Goal: Transaction & Acquisition: Purchase product/service

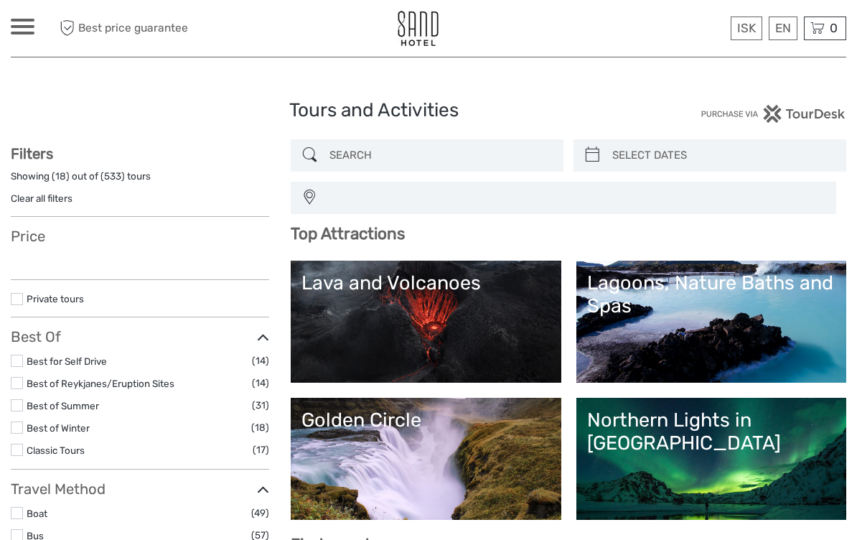
select select
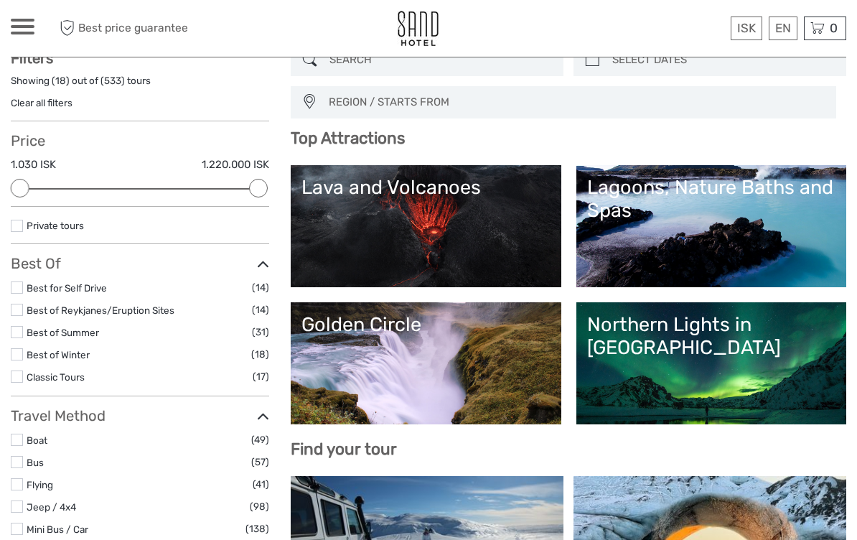
scroll to position [100, 0]
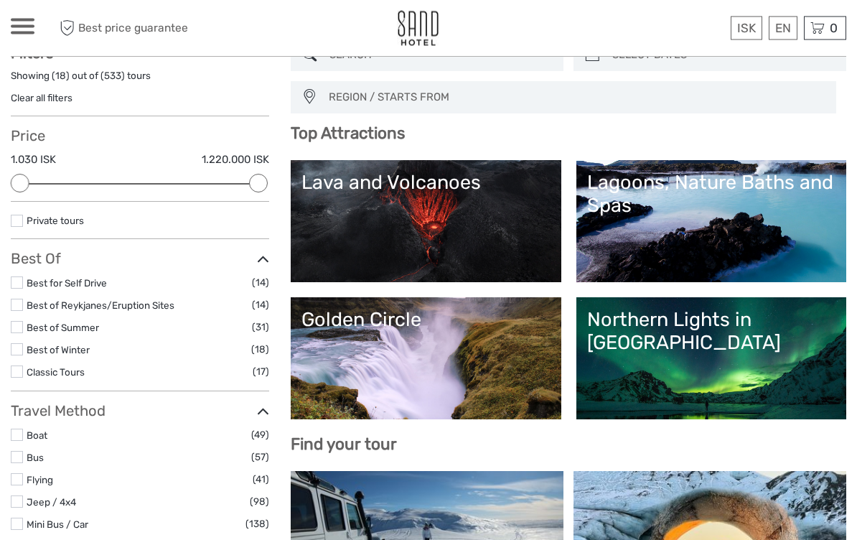
click at [759, 340] on link "Northern Lights in [GEOGRAPHIC_DATA]" at bounding box center [711, 359] width 248 height 100
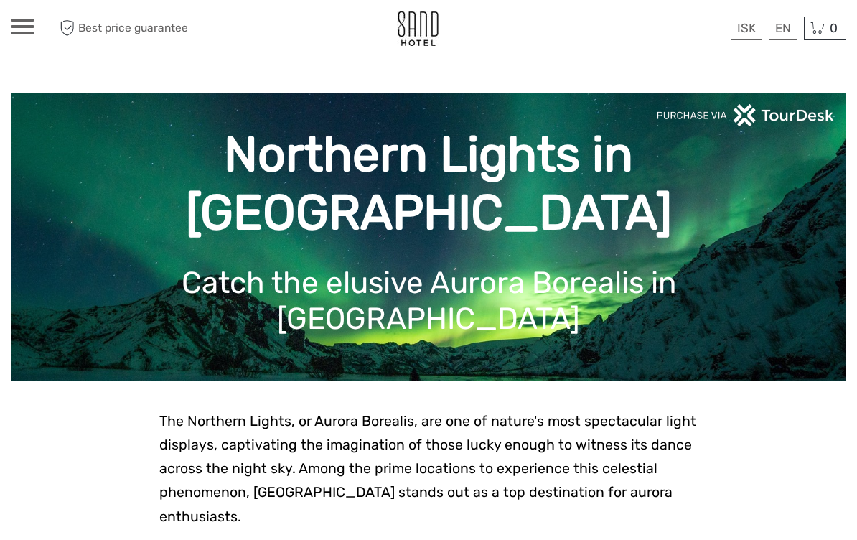
click at [762, 356] on div "Northern Lights in [GEOGRAPHIC_DATA] Catch the elusive Aurora Borealis in [GEOG…" at bounding box center [429, 236] width 836 height 287
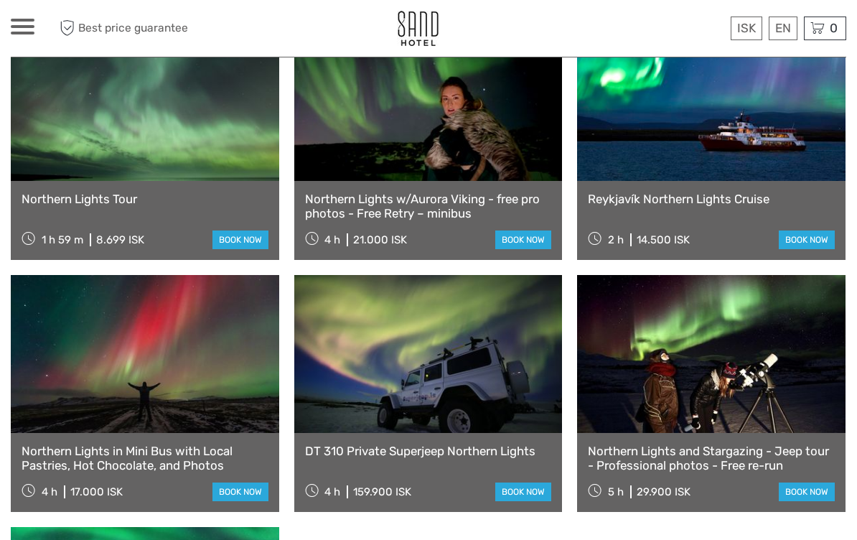
scroll to position [816, 0]
click at [104, 380] on link at bounding box center [145, 355] width 268 height 158
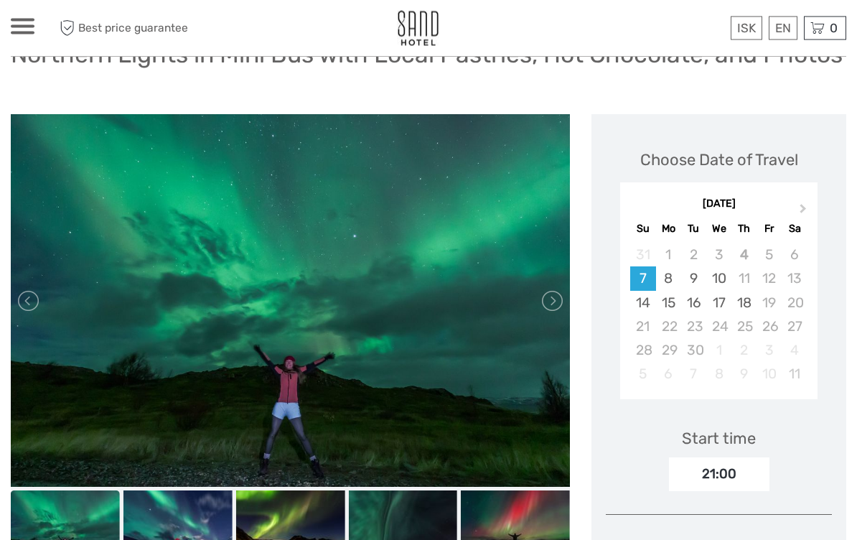
scroll to position [144, 0]
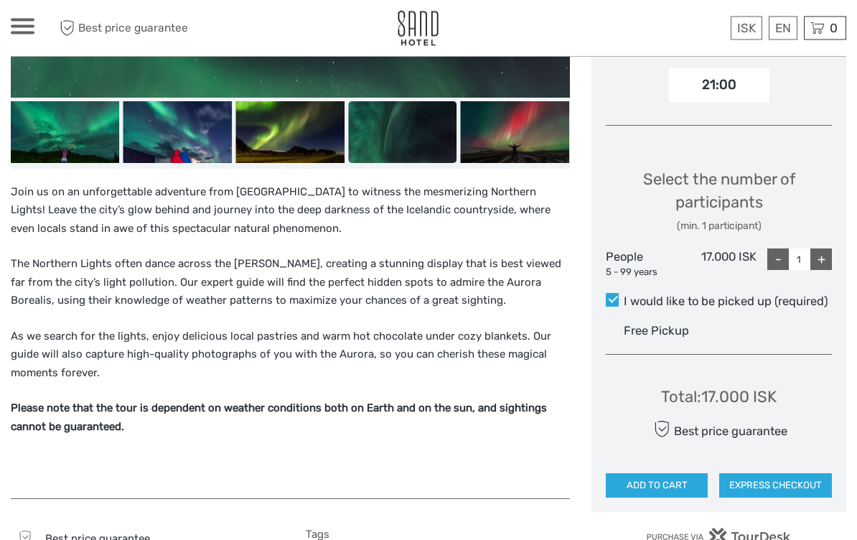
click at [823, 271] on div "+" at bounding box center [821, 260] width 22 height 22
click at [825, 270] on div "+" at bounding box center [821, 259] width 22 height 22
click at [828, 270] on div "+" at bounding box center [821, 259] width 22 height 22
type input "4"
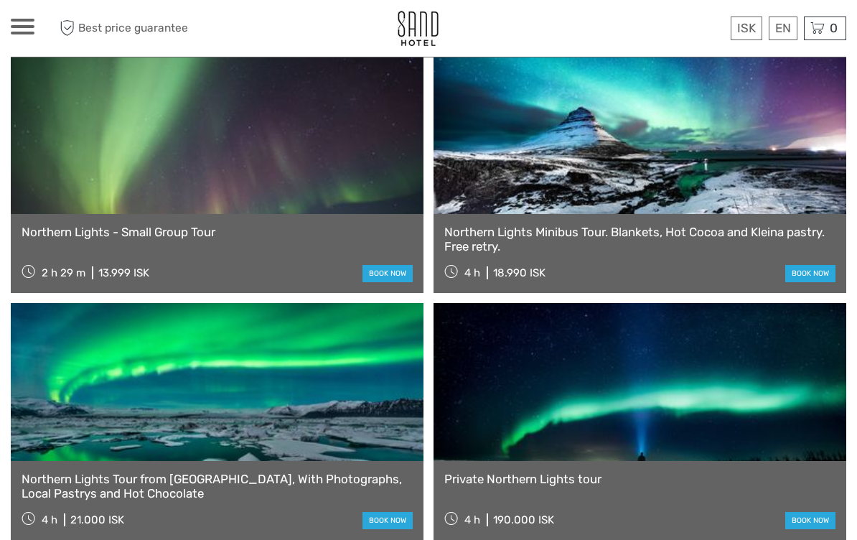
scroll to position [1687, 0]
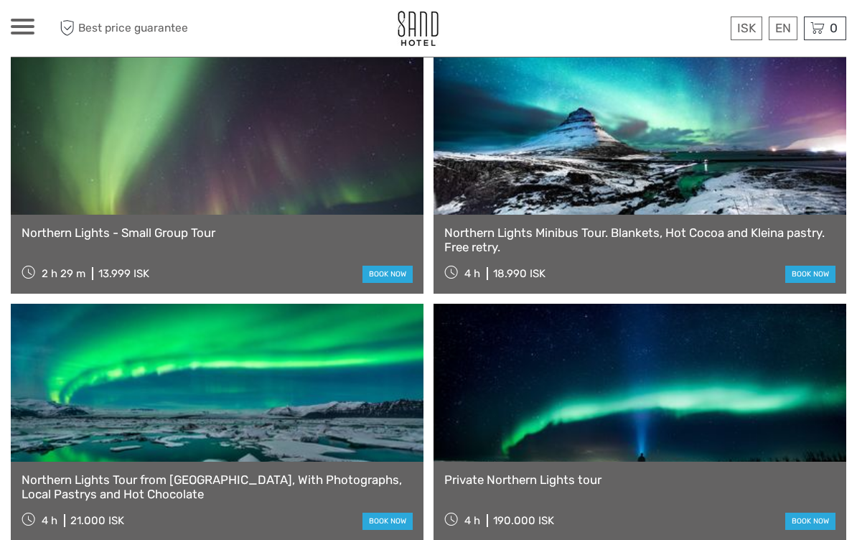
click at [46, 195] on link at bounding box center [217, 136] width 413 height 158
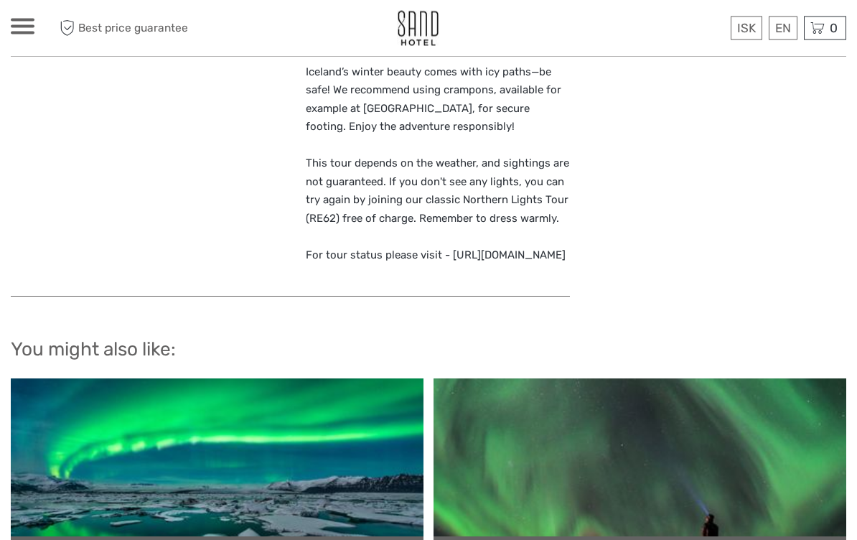
scroll to position [1592, 0]
click at [553, 238] on p "Wear warm clothes, a waterproof jacket and sturdy shoes recommended (Bring a wi…" at bounding box center [438, 117] width 265 height 293
click at [560, 251] on p "Wear warm clothes, a waterproof jacket and sturdy shoes recommended (Bring a wi…" at bounding box center [438, 117] width 265 height 293
click at [531, 249] on p "Wear warm clothes, a waterproof jacket and sturdy shoes recommended (Bring a wi…" at bounding box center [438, 117] width 265 height 293
click at [510, 247] on p "Wear warm clothes, a waterproof jacket and sturdy shoes recommended (Bring a wi…" at bounding box center [438, 117] width 265 height 293
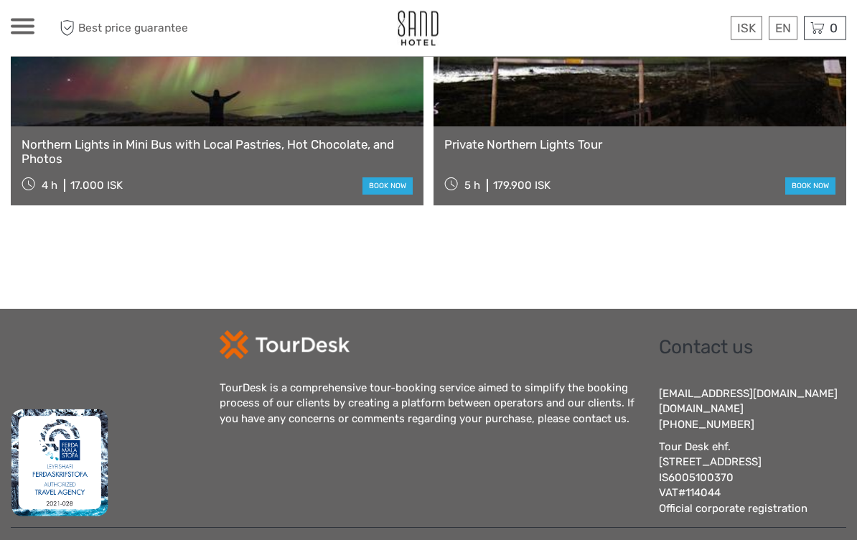
scroll to position [2313, 0]
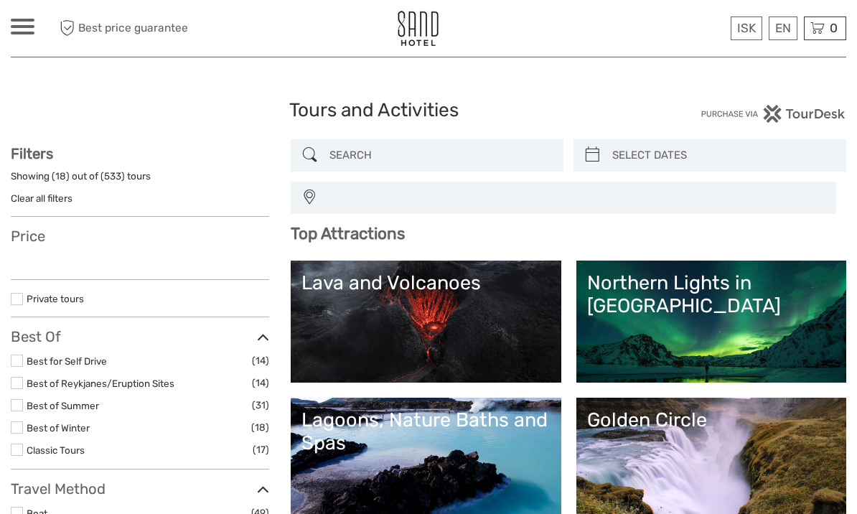
select select
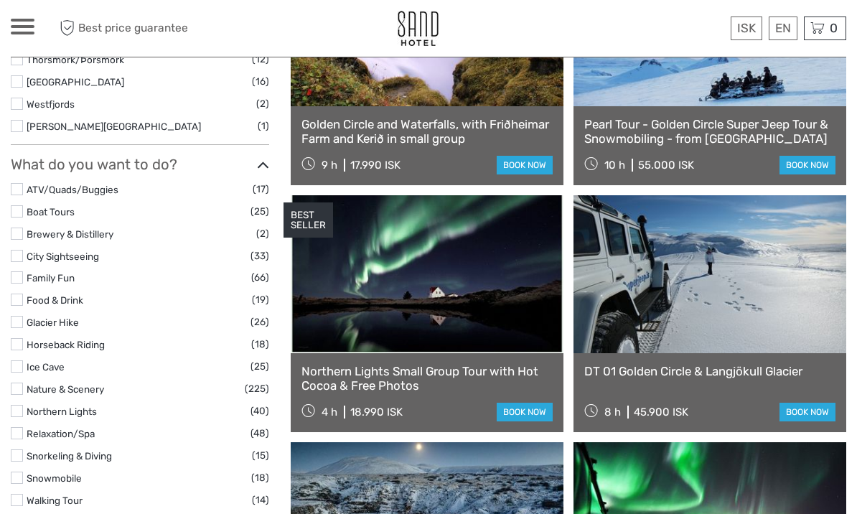
scroll to position [1116, 0]
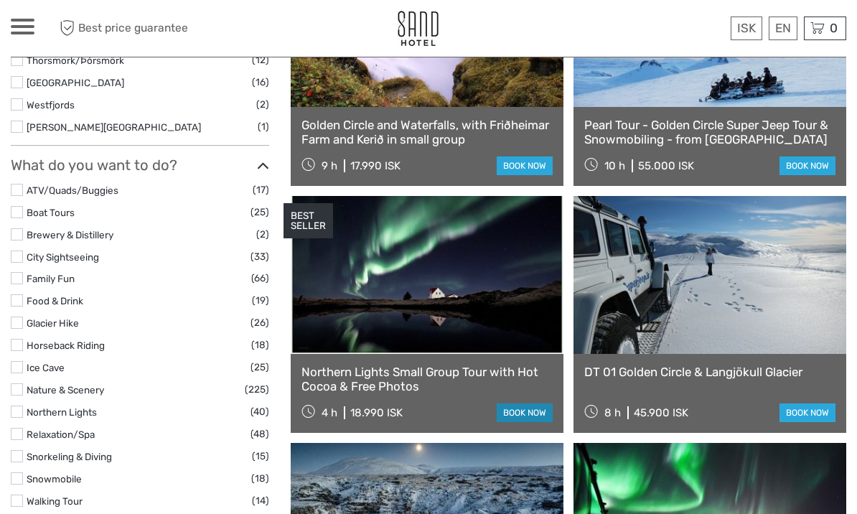
click at [536, 413] on link "book now" at bounding box center [525, 412] width 56 height 19
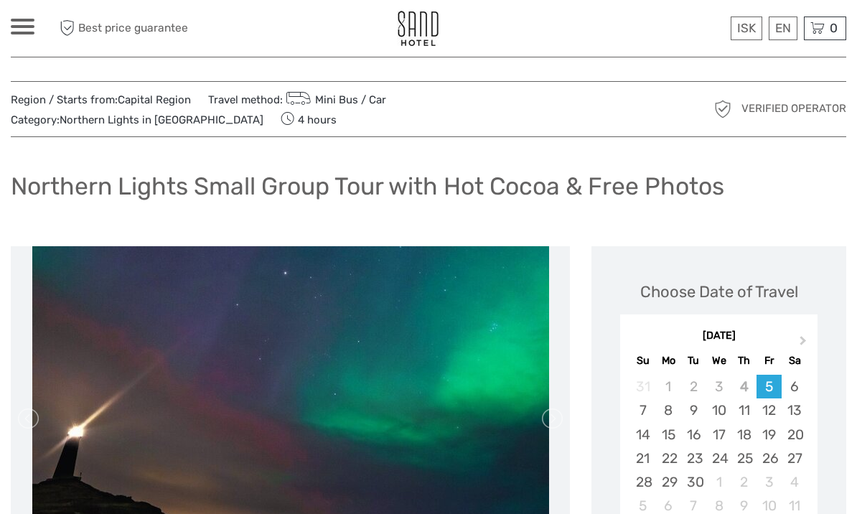
scroll to position [49, 0]
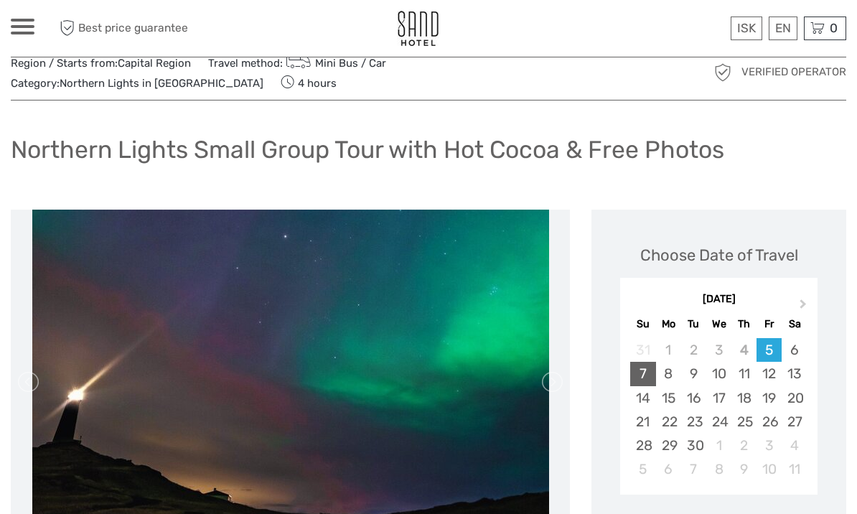
click at [646, 380] on div "7" at bounding box center [642, 374] width 25 height 24
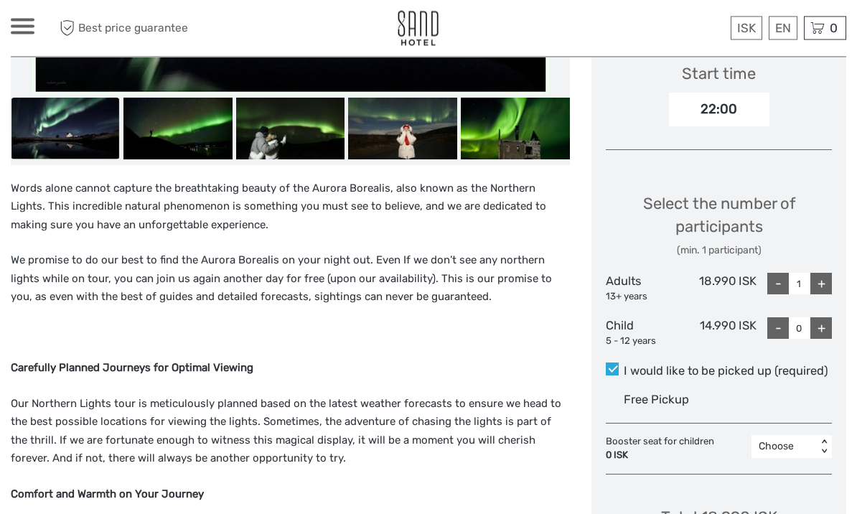
click at [826, 284] on div "+" at bounding box center [821, 284] width 22 height 22
click at [825, 283] on div "+" at bounding box center [821, 284] width 22 height 22
click at [831, 281] on div "+" at bounding box center [821, 284] width 22 height 22
type input "4"
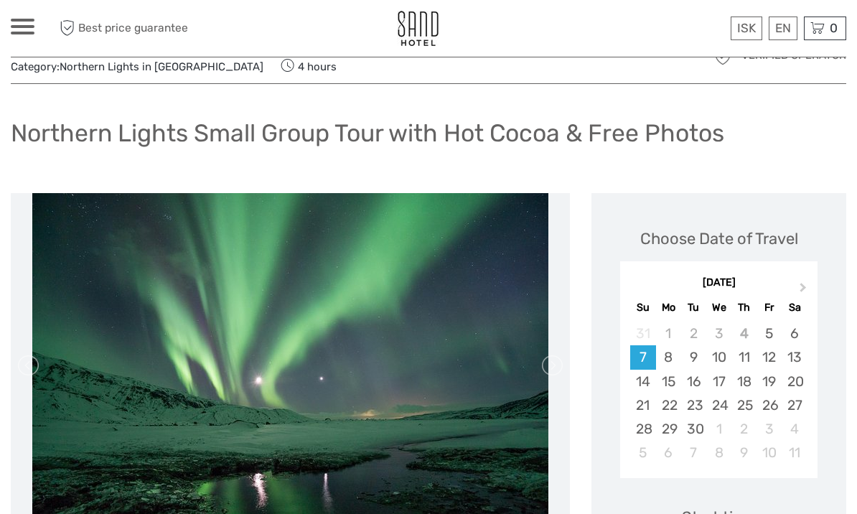
scroll to position [0, 0]
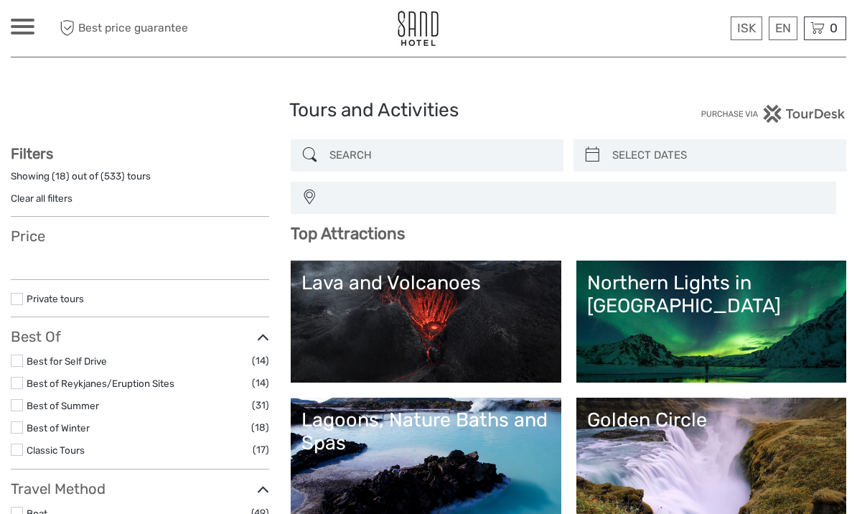
select select
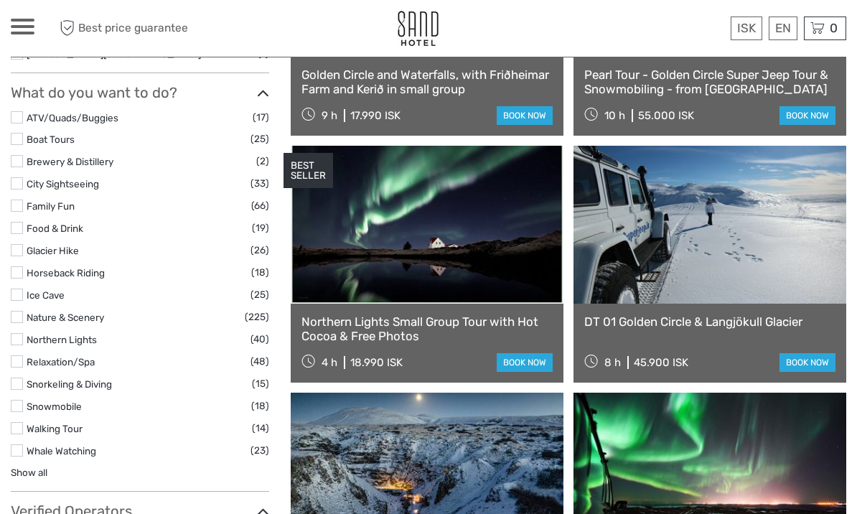
select select
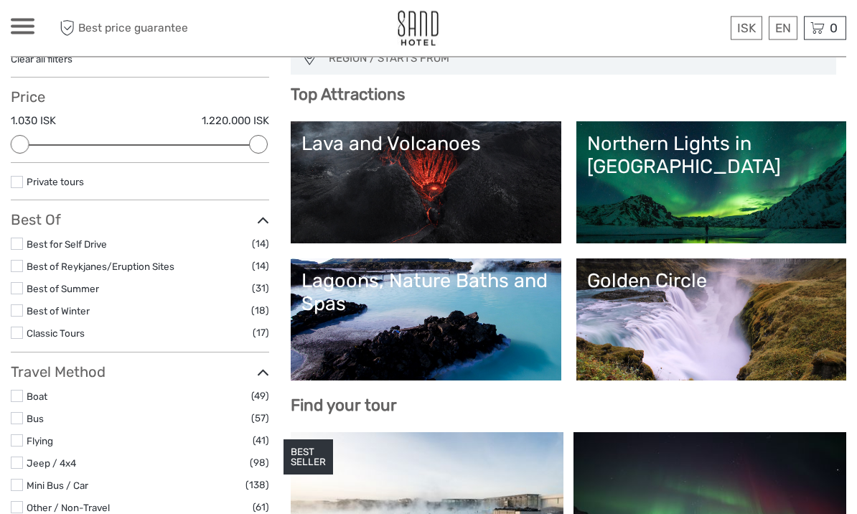
scroll to position [80, 0]
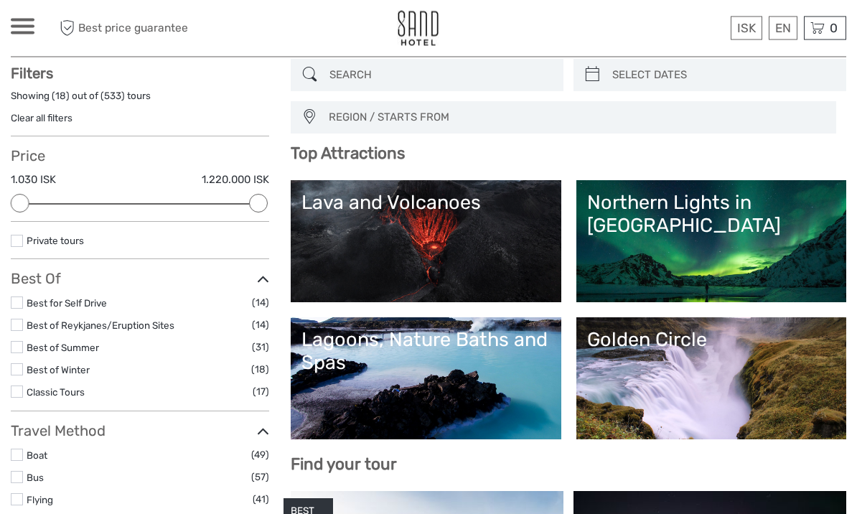
click at [745, 228] on link "Northern Lights in [GEOGRAPHIC_DATA]" at bounding box center [711, 242] width 248 height 100
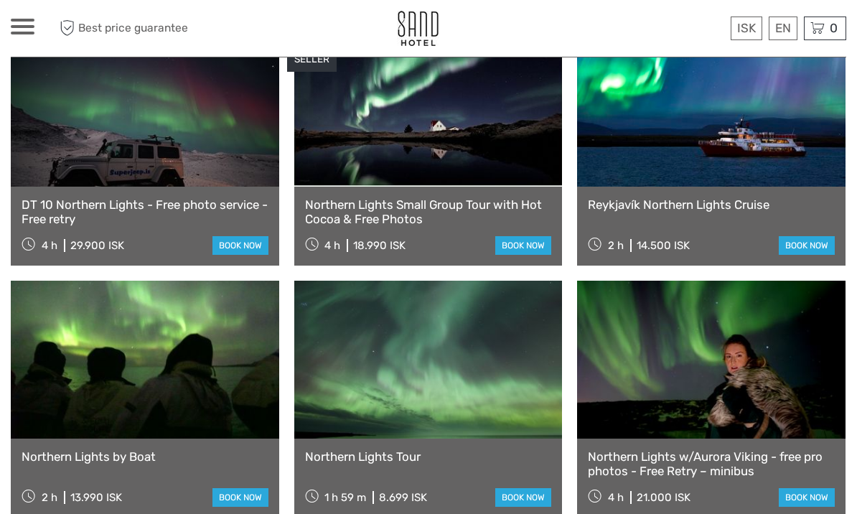
scroll to position [558, 0]
click at [206, 336] on link at bounding box center [145, 360] width 268 height 158
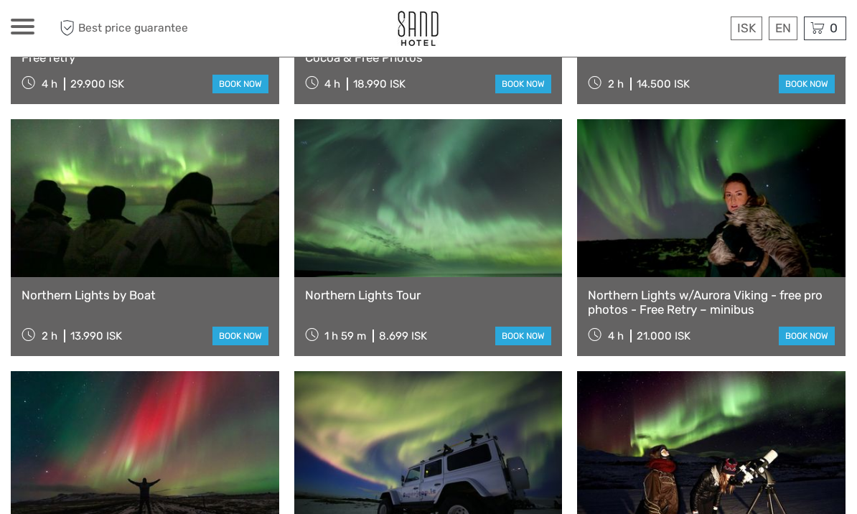
scroll to position [720, 0]
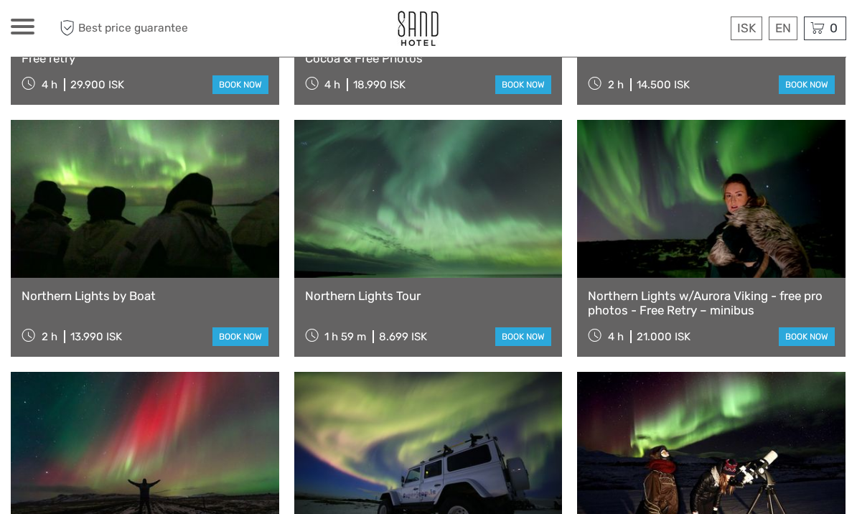
click at [775, 230] on link at bounding box center [711, 199] width 268 height 158
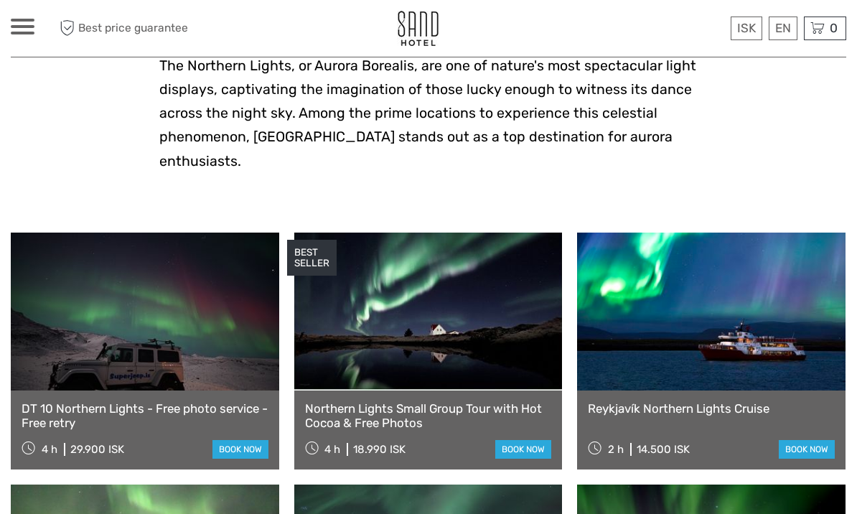
scroll to position [354, 0]
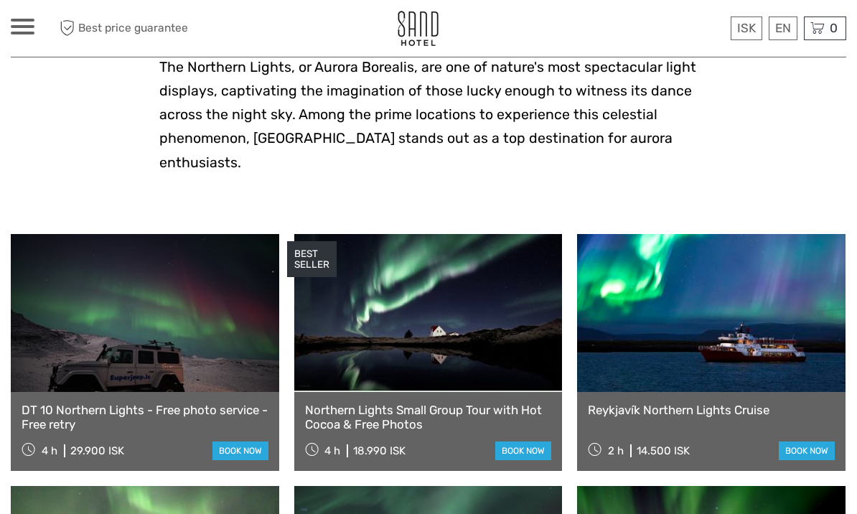
click at [487, 300] on link at bounding box center [428, 313] width 268 height 158
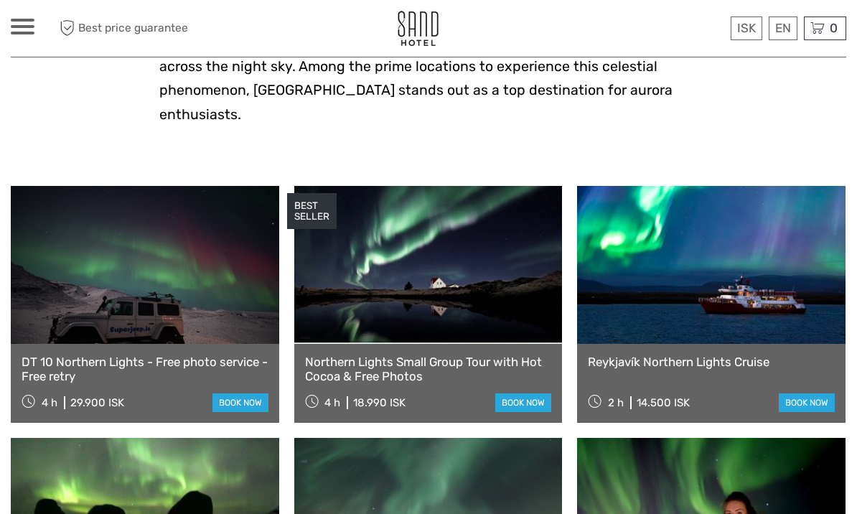
scroll to position [397, 0]
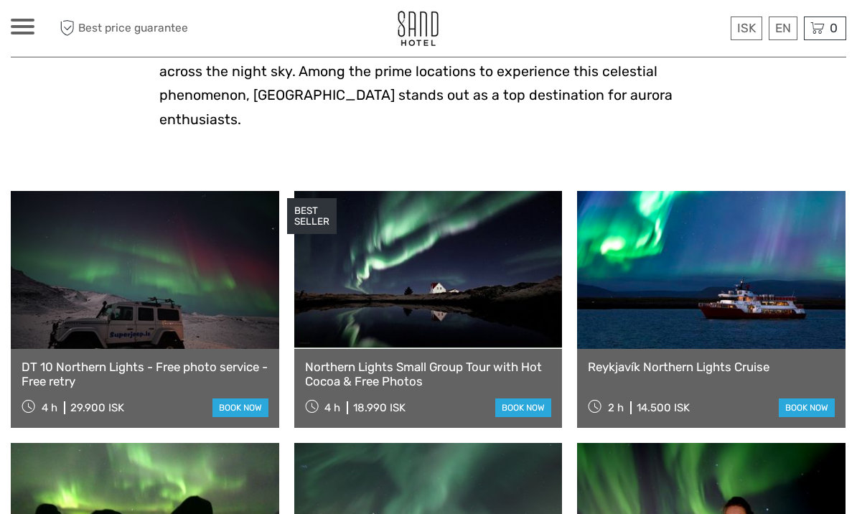
click at [218, 266] on link at bounding box center [145, 270] width 268 height 158
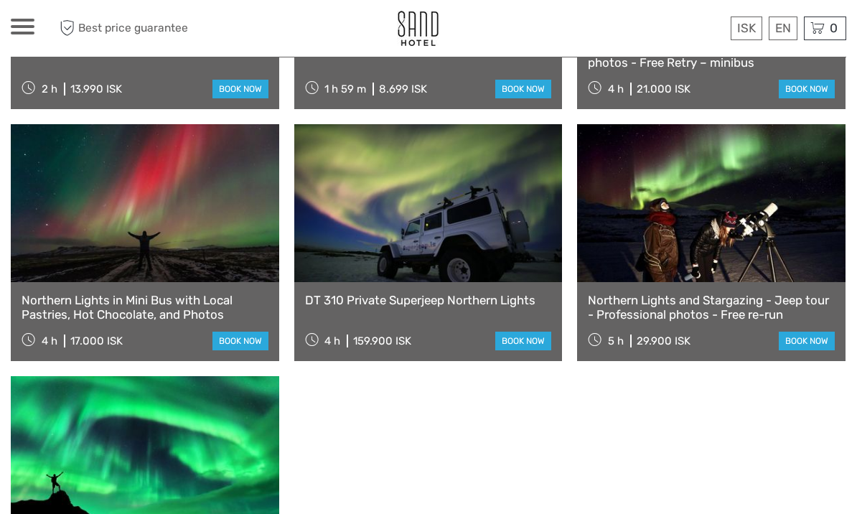
scroll to position [967, 0]
click at [798, 230] on link at bounding box center [711, 204] width 268 height 158
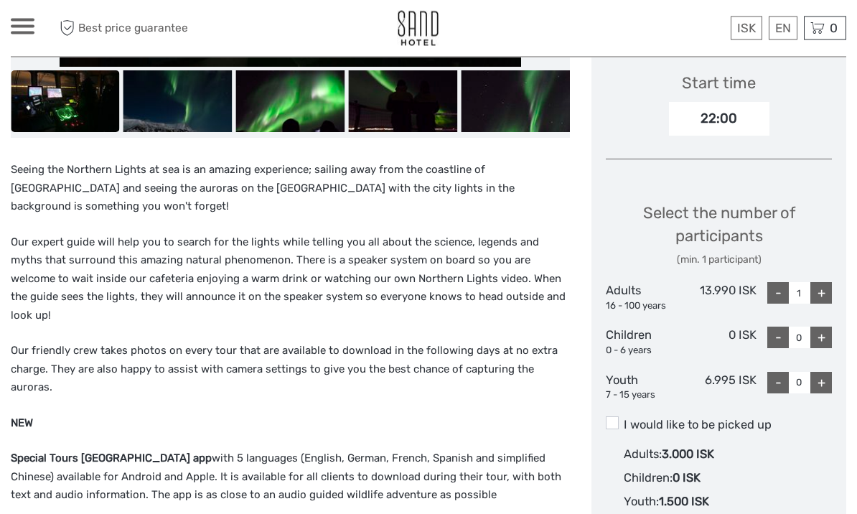
scroll to position [464, 0]
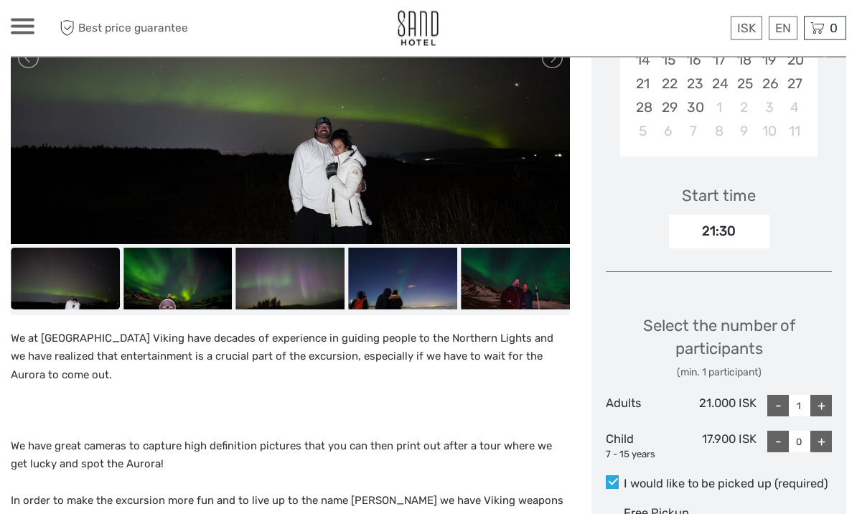
scroll to position [387, 0]
click at [831, 402] on div "+" at bounding box center [821, 406] width 22 height 22
click at [831, 401] on div "+" at bounding box center [821, 406] width 22 height 22
click at [829, 395] on div "+" at bounding box center [821, 406] width 22 height 22
type input "4"
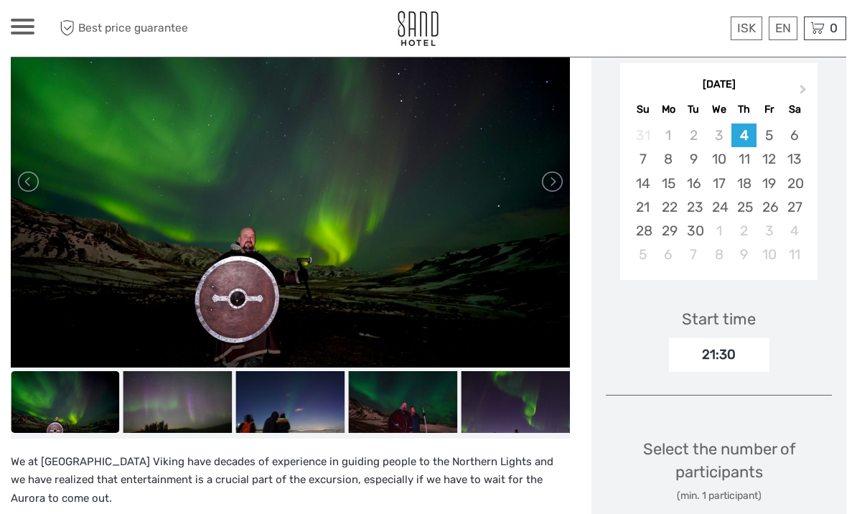
scroll to position [264, 0]
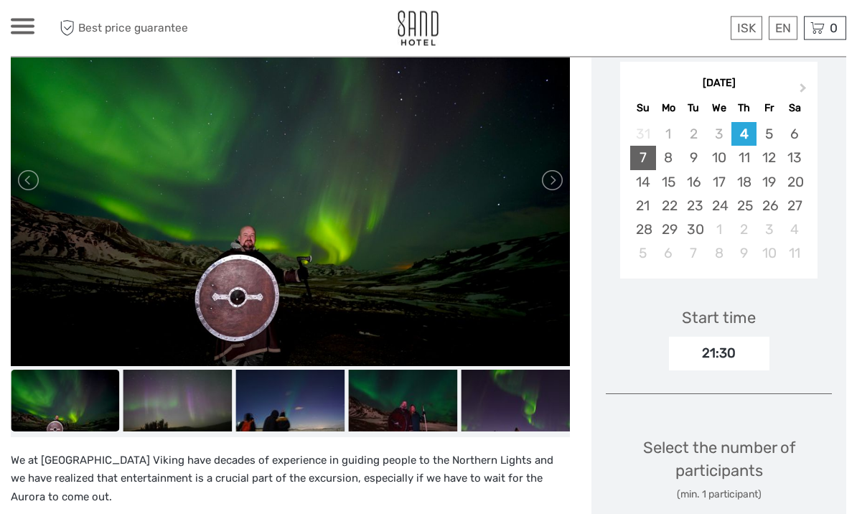
click at [649, 159] on div "7" at bounding box center [642, 158] width 25 height 24
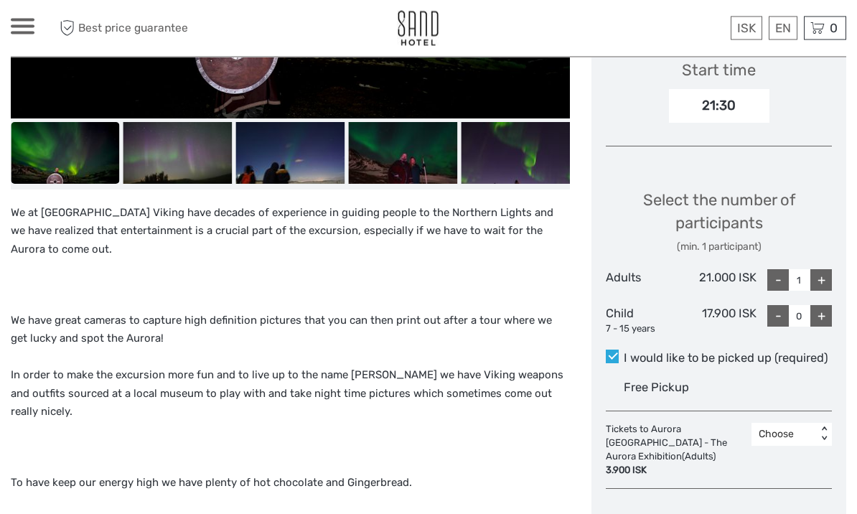
click at [831, 275] on div "+" at bounding box center [821, 281] width 22 height 22
click at [832, 276] on div "Choose Date of Travel Next Month September 2025 Su Mo Tu We Th Fr Sa 31 1 2 3 4…" at bounding box center [718, 196] width 255 height 900
click at [831, 269] on div "+" at bounding box center [821, 280] width 22 height 22
click at [833, 268] on div "Choose Date of Travel Next Month September 2025 Su Mo Tu We Th Fr Sa 31 1 2 3 4…" at bounding box center [718, 196] width 255 height 900
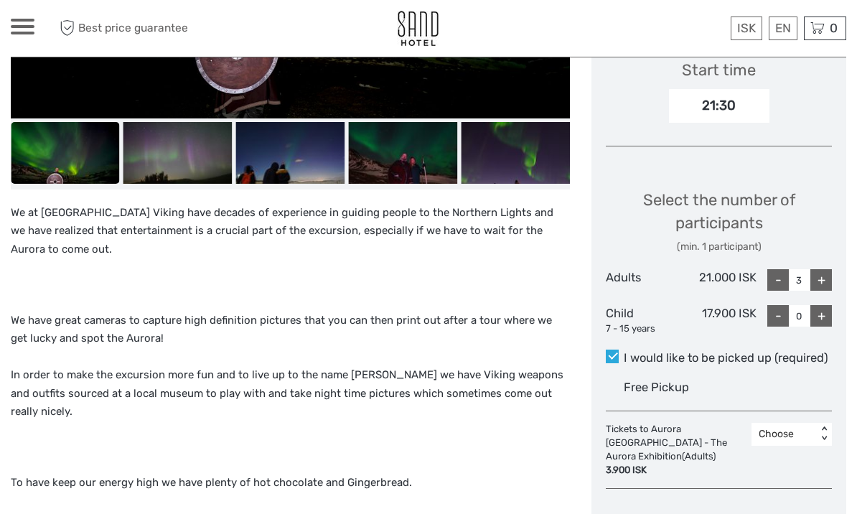
click at [827, 279] on div "+" at bounding box center [821, 280] width 22 height 22
type input "4"
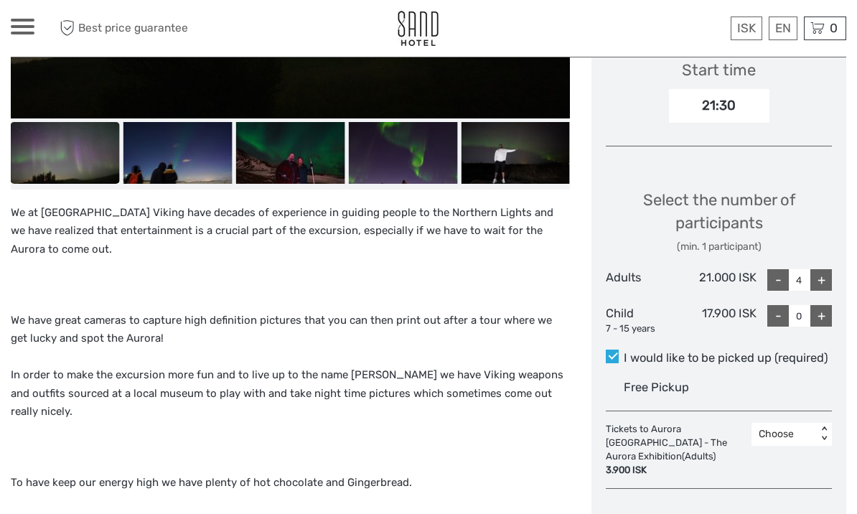
click at [833, 436] on div "Choose Date of Travel Next Month September 2025 Su Mo Tu We Th Fr Sa 31 1 2 3 4…" at bounding box center [718, 196] width 255 height 900
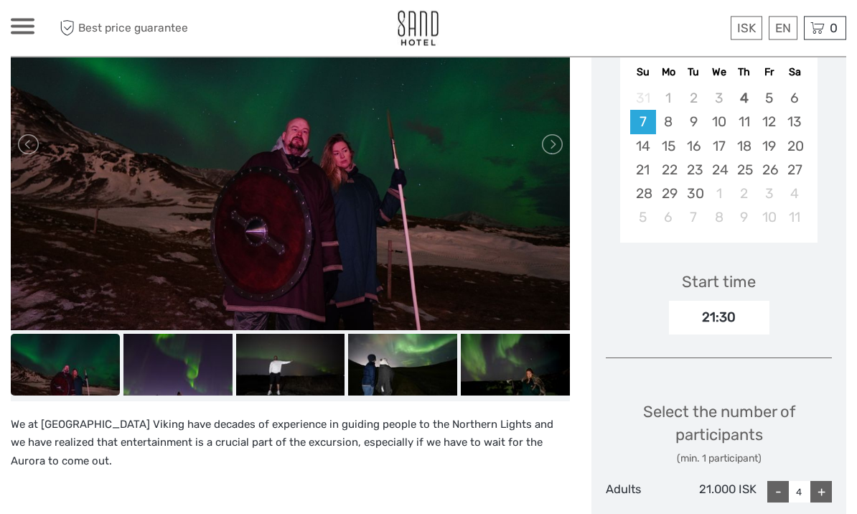
scroll to position [301, 0]
click at [425, 363] on img at bounding box center [402, 364] width 109 height 61
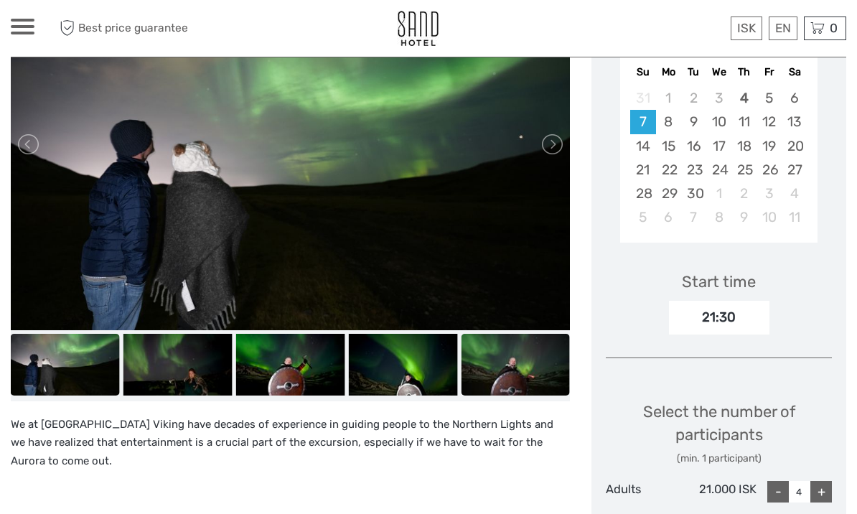
click at [505, 378] on img at bounding box center [515, 364] width 109 height 61
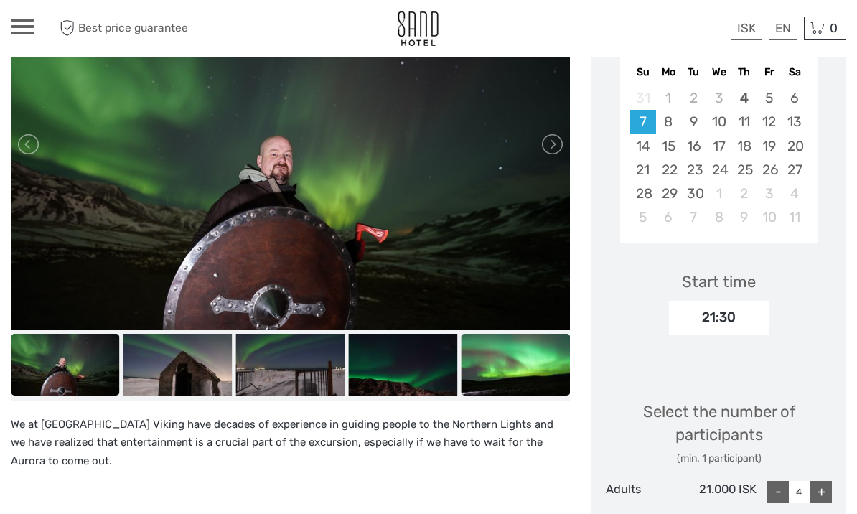
click at [523, 375] on img at bounding box center [515, 364] width 109 height 61
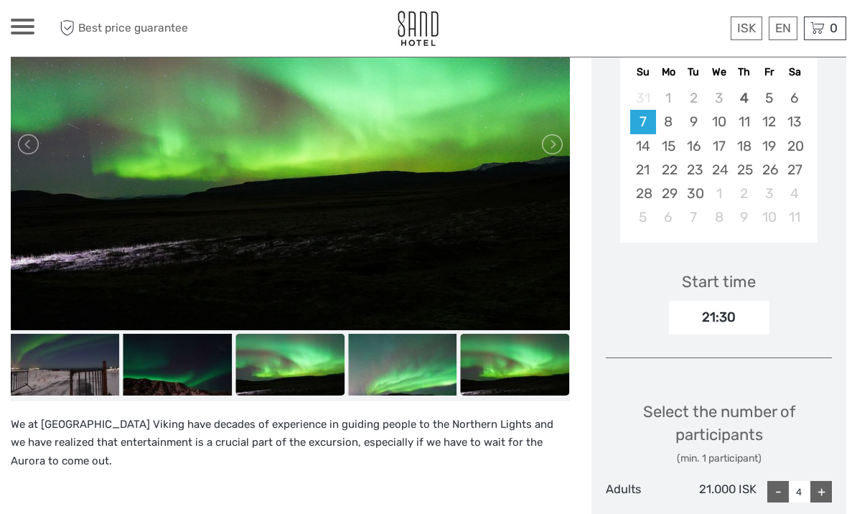
click at [524, 369] on img at bounding box center [515, 364] width 109 height 61
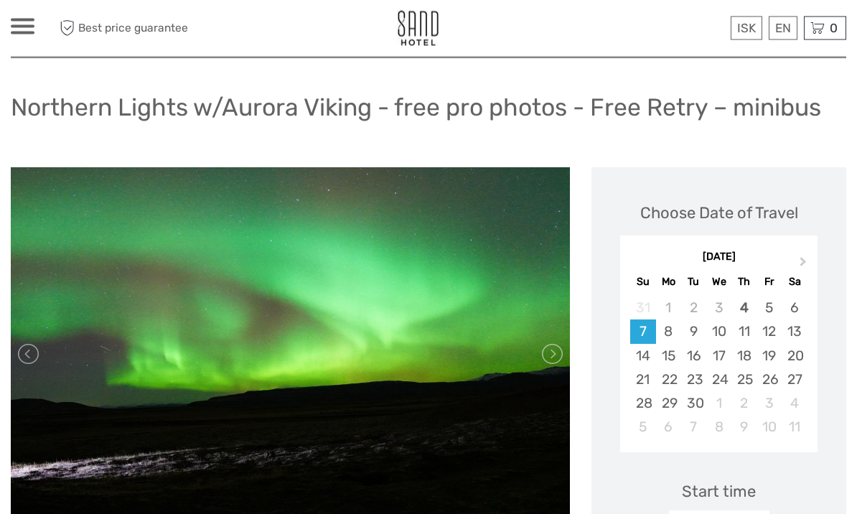
scroll to position [0, 0]
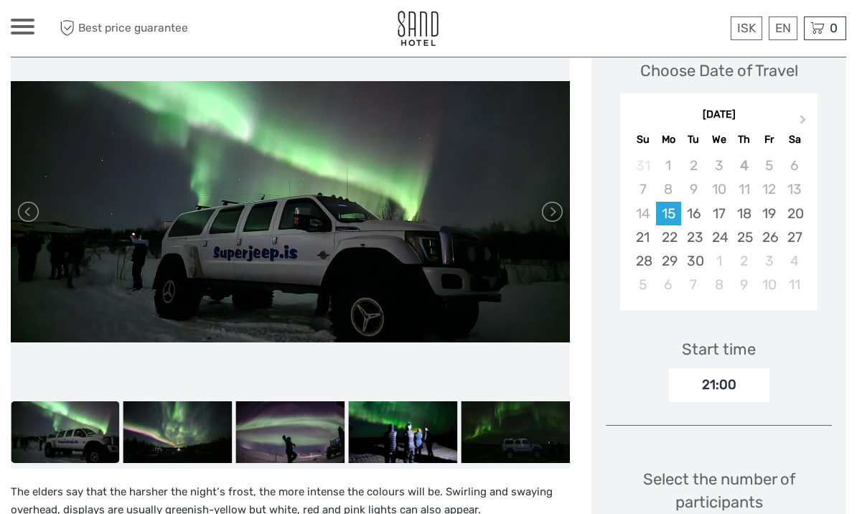
scroll to position [235, 0]
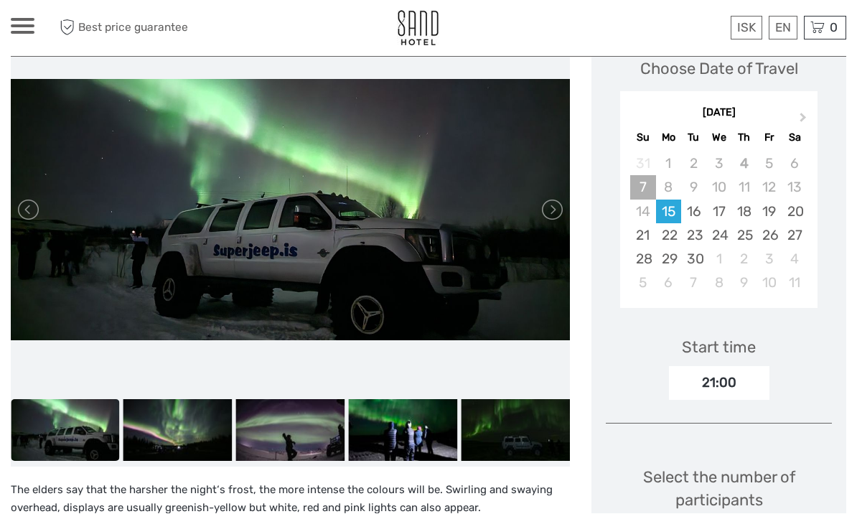
click at [648, 192] on div "7" at bounding box center [642, 188] width 25 height 24
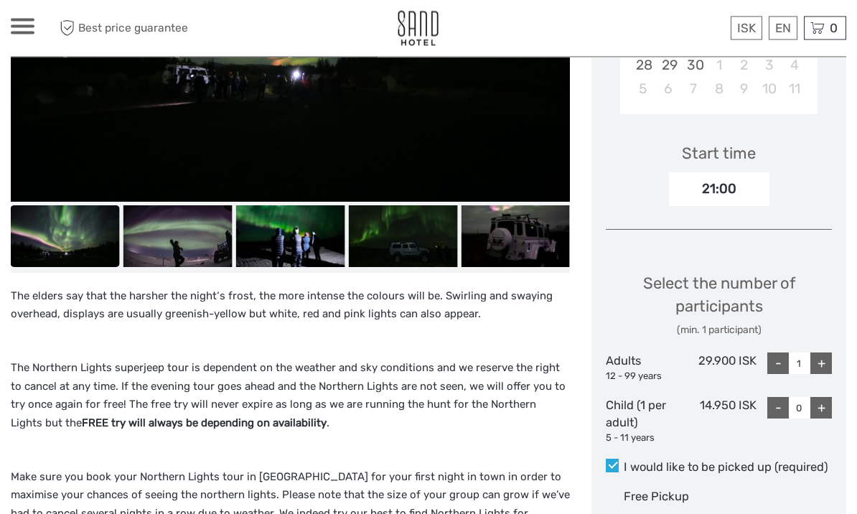
scroll to position [429, 0]
click at [828, 358] on div "+" at bounding box center [821, 363] width 22 height 22
click at [828, 357] on div "+" at bounding box center [821, 363] width 22 height 22
click at [830, 353] on div "+" at bounding box center [821, 363] width 22 height 22
click at [831, 362] on div "+" at bounding box center [821, 363] width 22 height 22
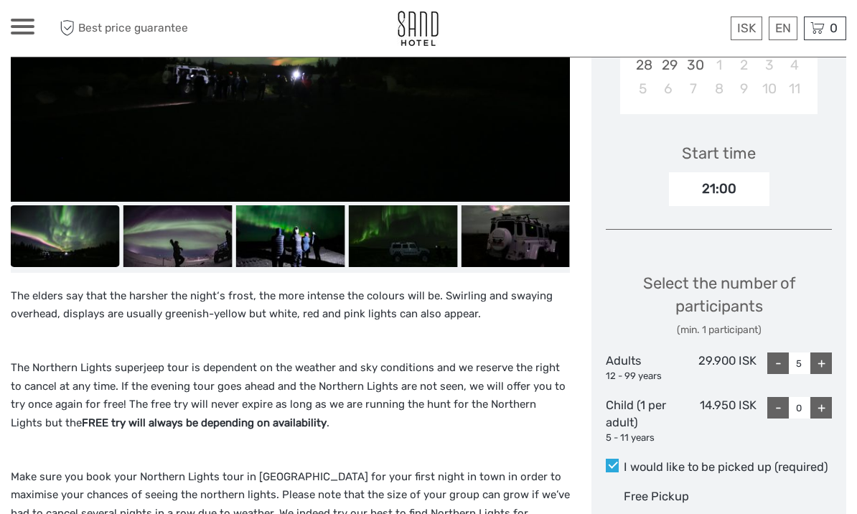
click at [780, 355] on div "-" at bounding box center [778, 363] width 22 height 22
type input "4"
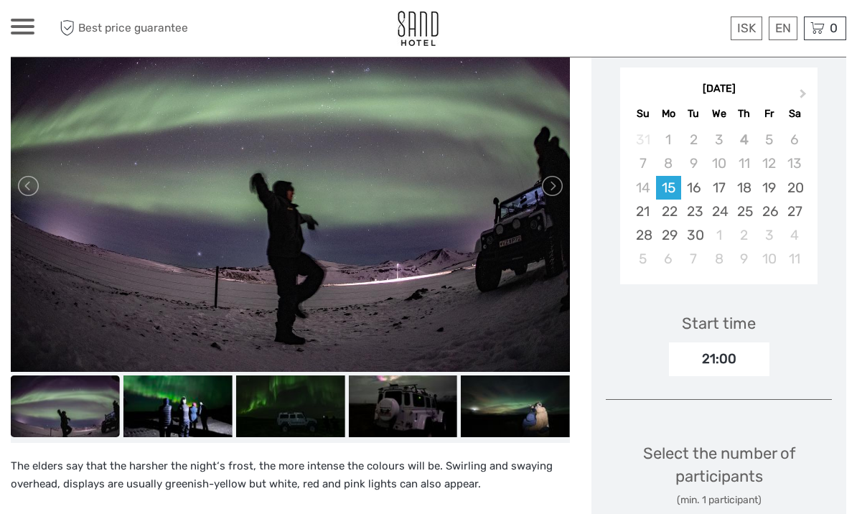
scroll to position [260, 0]
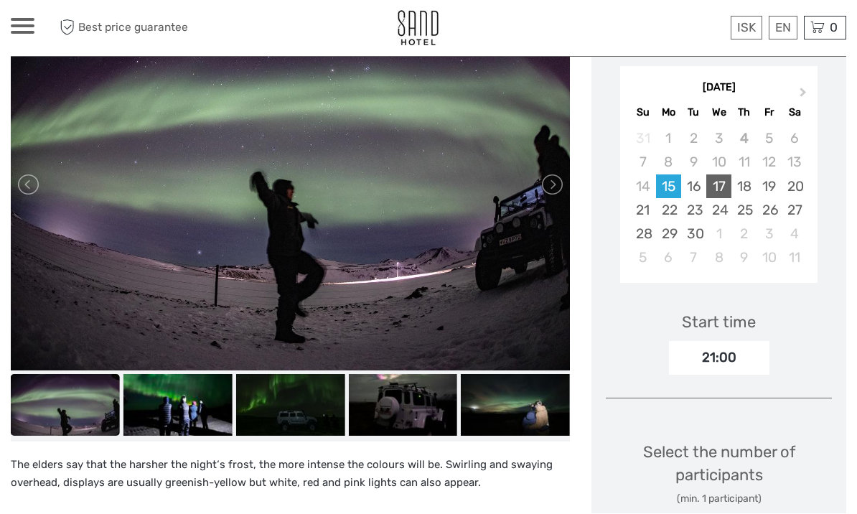
click at [706, 184] on div "17" at bounding box center [718, 187] width 25 height 24
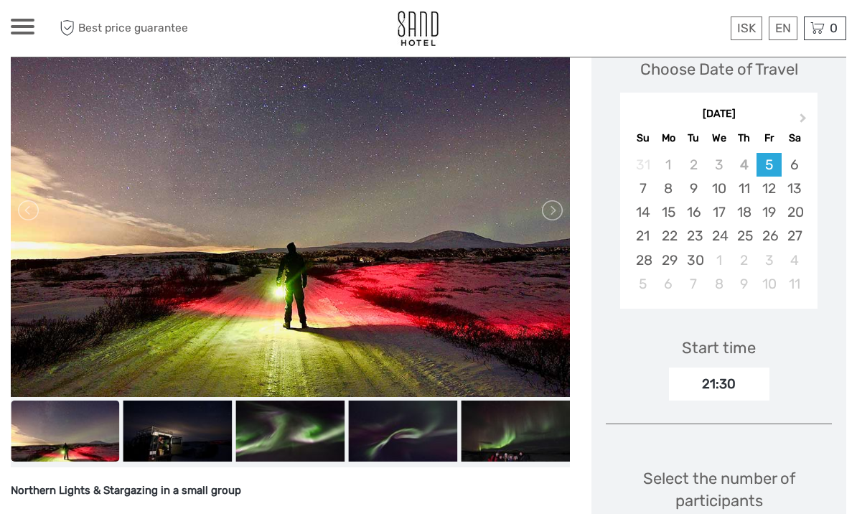
scroll to position [248, 0]
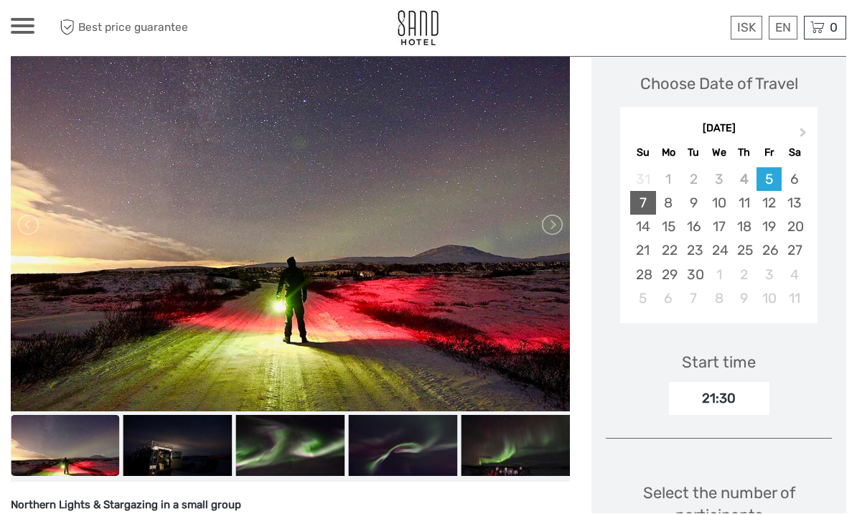
click at [650, 196] on div "7" at bounding box center [642, 204] width 25 height 24
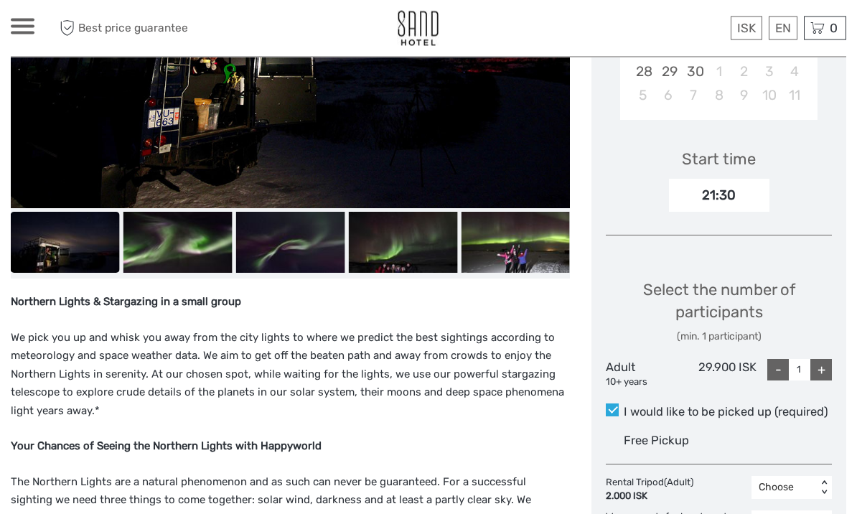
scroll to position [452, 0]
click at [830, 368] on div "+" at bounding box center [821, 370] width 22 height 22
click at [832, 369] on div "Choose Date of Travel Next Month [DATE] Su Mo Tu We Th Fr Sa 31 1 2 3 4 5 6 7 8…" at bounding box center [718, 278] width 255 height 885
click at [831, 367] on div "+" at bounding box center [821, 370] width 22 height 22
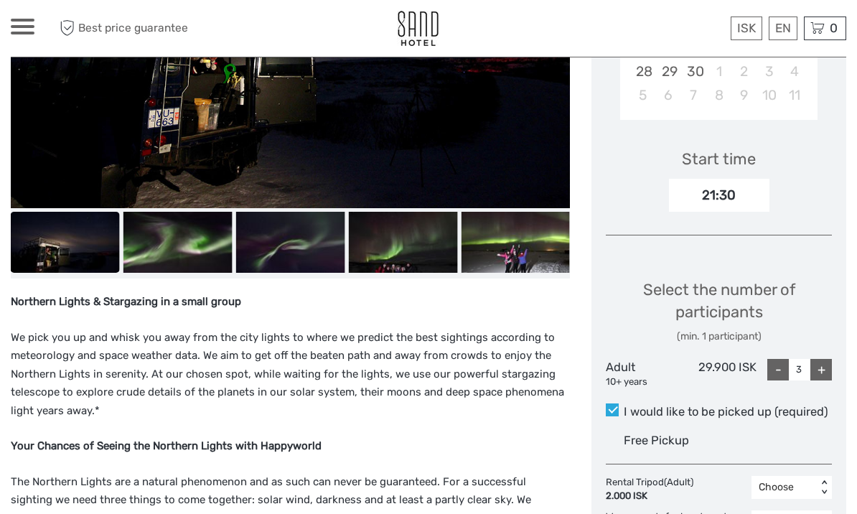
type input "4"
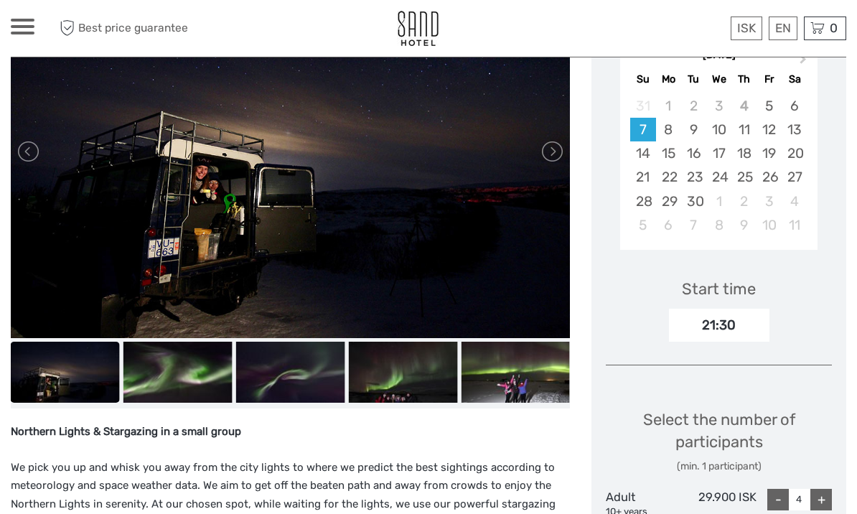
scroll to position [321, 0]
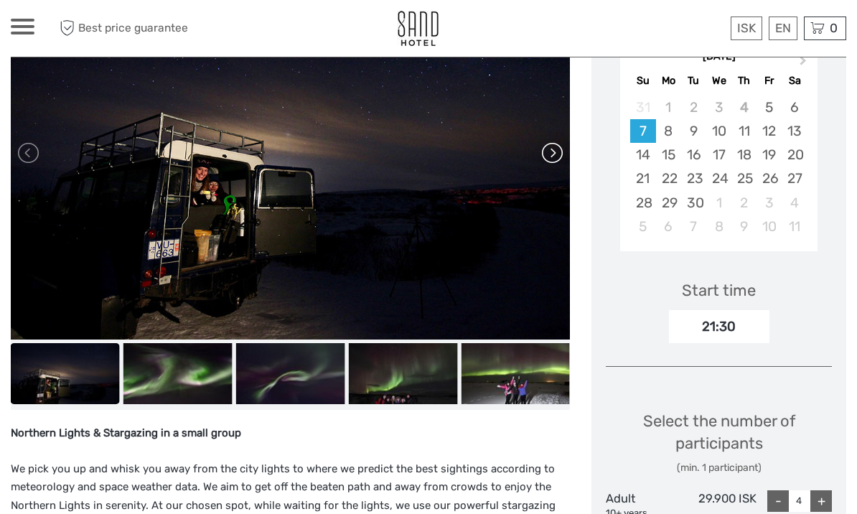
click at [562, 153] on link at bounding box center [551, 152] width 23 height 23
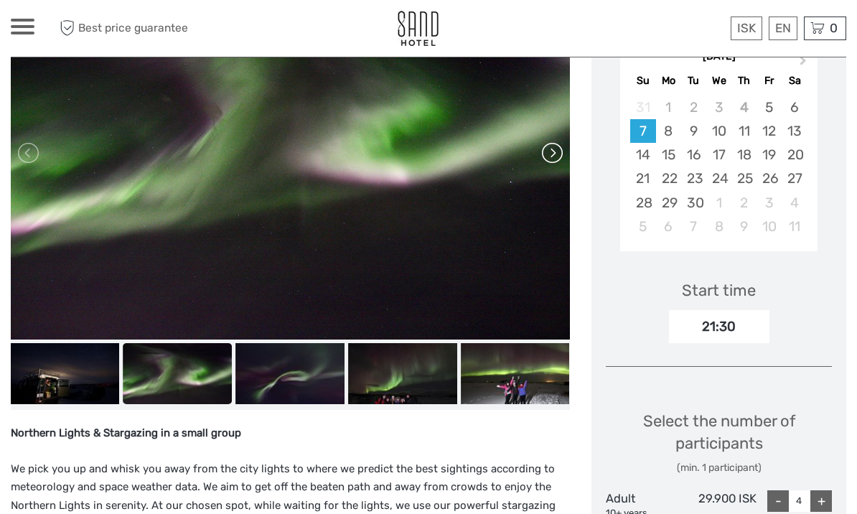
click at [562, 154] on link at bounding box center [551, 152] width 23 height 23
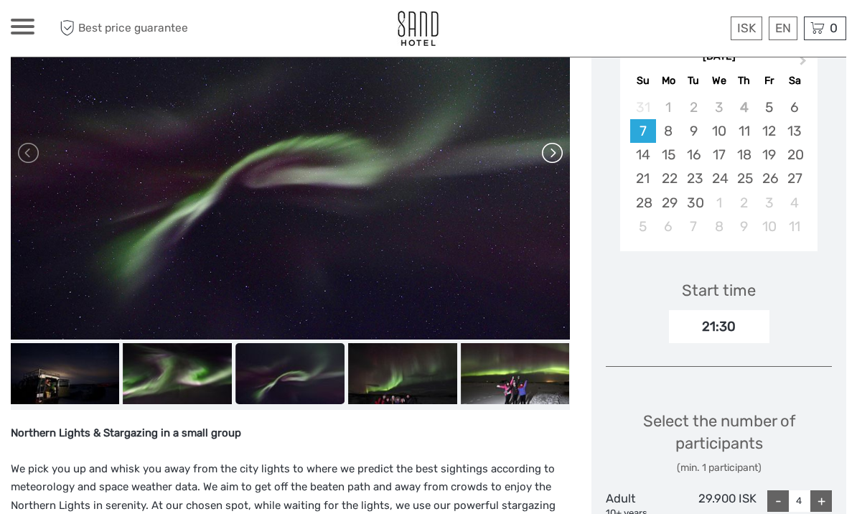
click at [561, 154] on link at bounding box center [551, 152] width 23 height 23
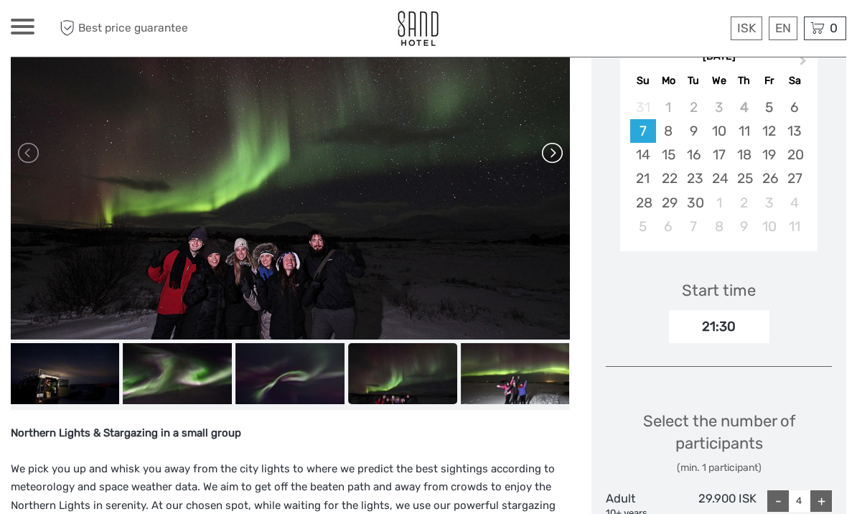
click at [556, 159] on link at bounding box center [551, 152] width 23 height 23
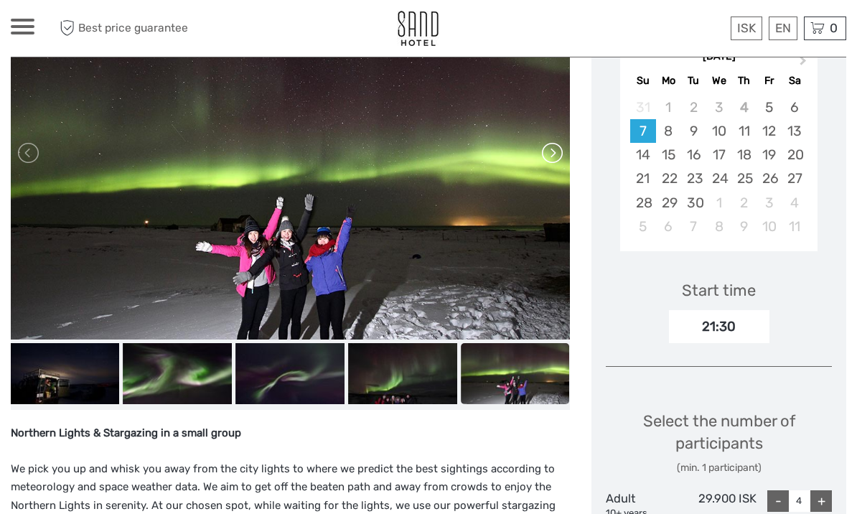
click at [561, 152] on link at bounding box center [551, 152] width 23 height 23
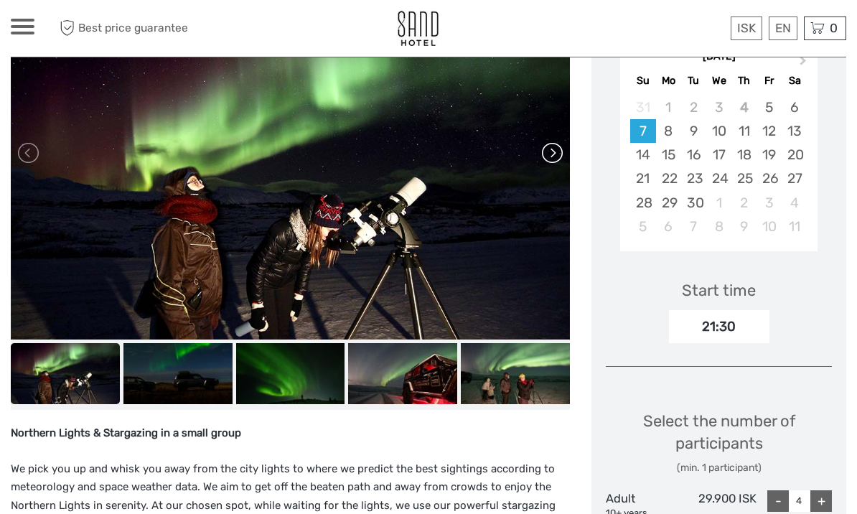
click at [553, 159] on link at bounding box center [551, 152] width 23 height 23
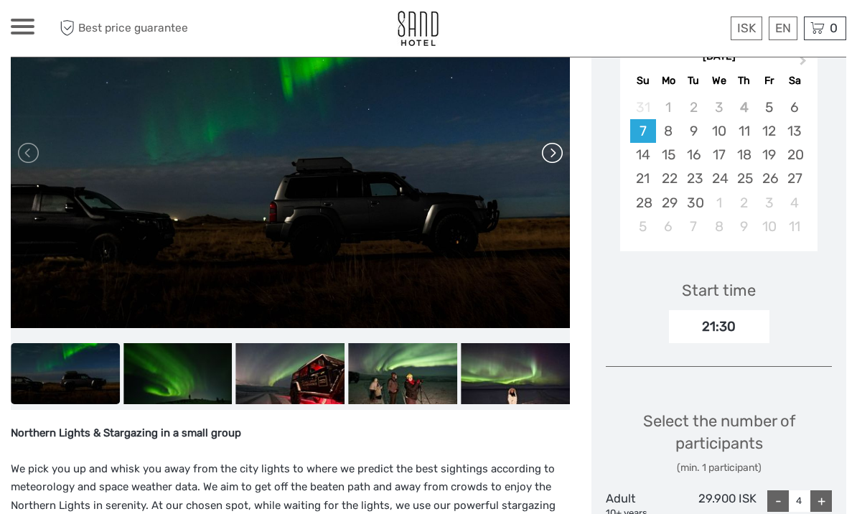
click at [558, 153] on link at bounding box center [551, 152] width 23 height 23
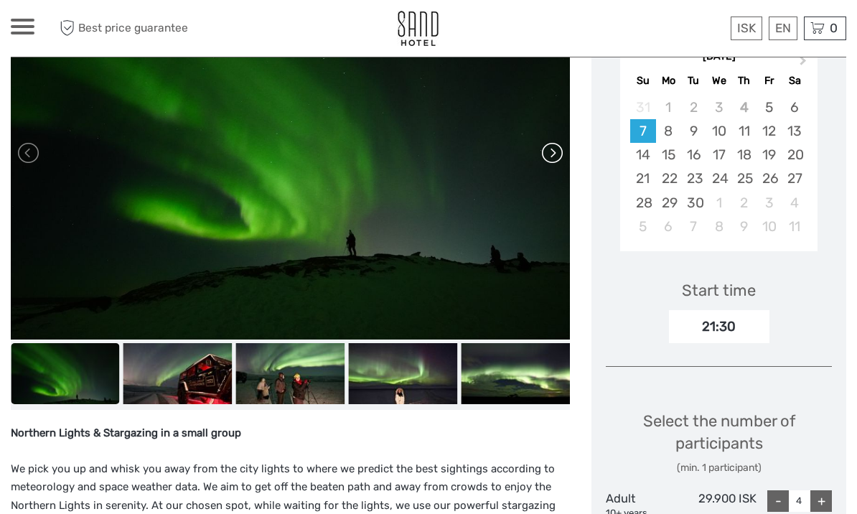
click at [561, 151] on link at bounding box center [551, 152] width 23 height 23
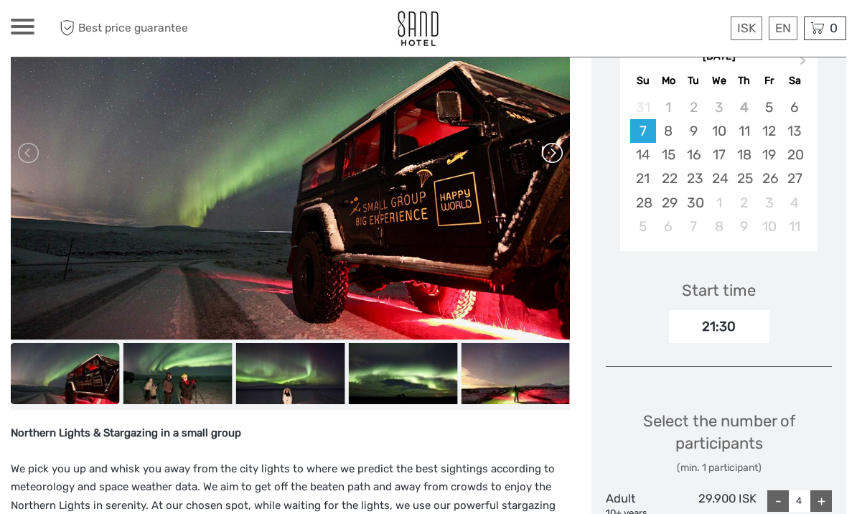
click at [560, 149] on link at bounding box center [551, 152] width 23 height 23
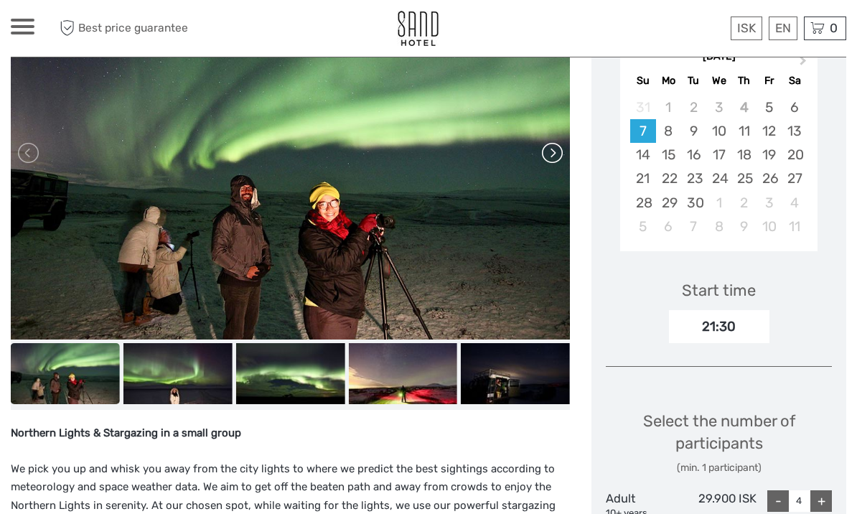
click at [558, 147] on link at bounding box center [551, 152] width 23 height 23
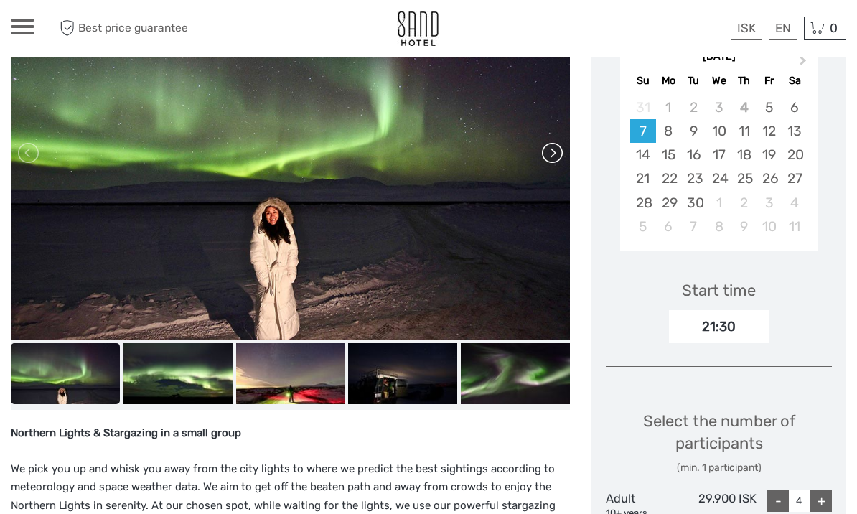
click at [562, 148] on link at bounding box center [551, 152] width 23 height 23
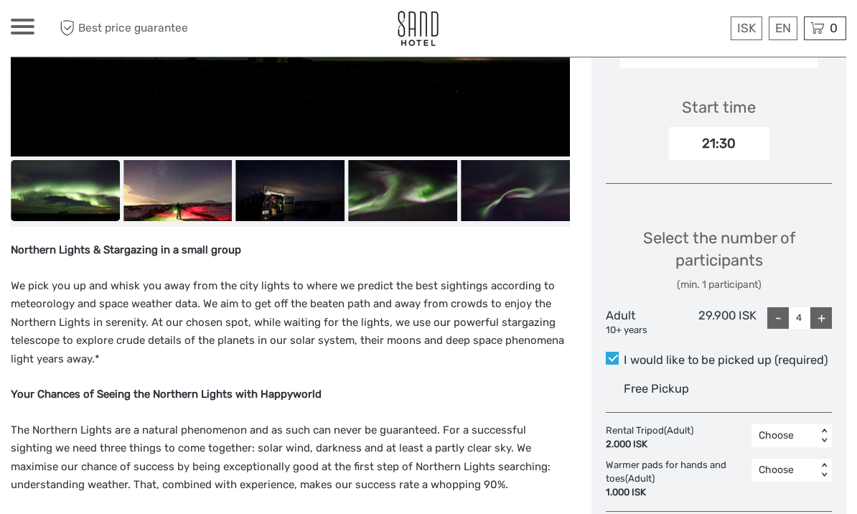
scroll to position [503, 0]
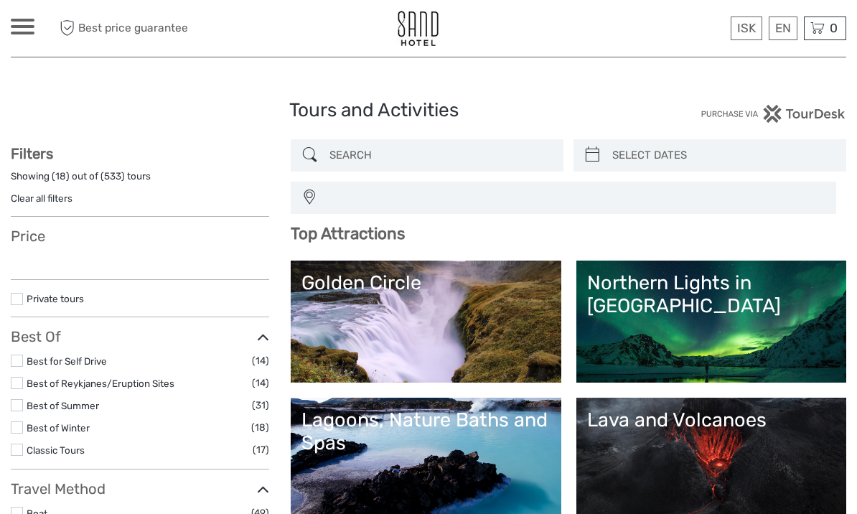
select select
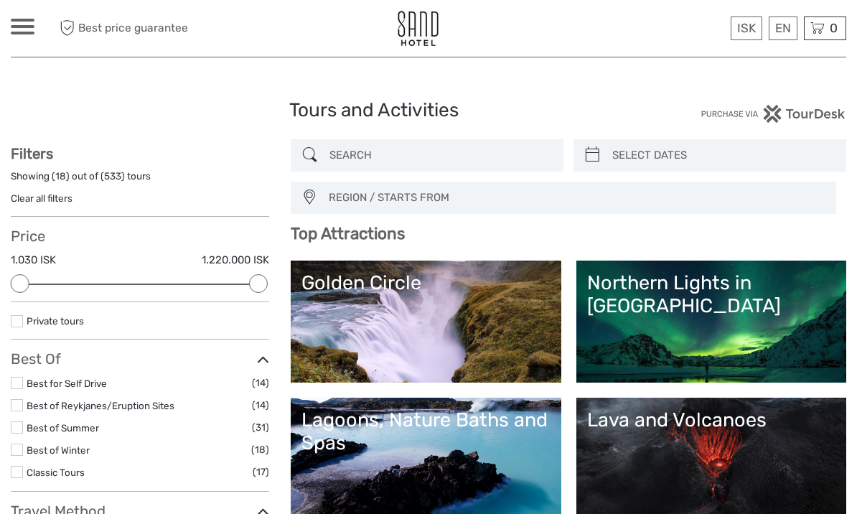
click at [790, 319] on link "Northern Lights in [GEOGRAPHIC_DATA]" at bounding box center [711, 321] width 248 height 100
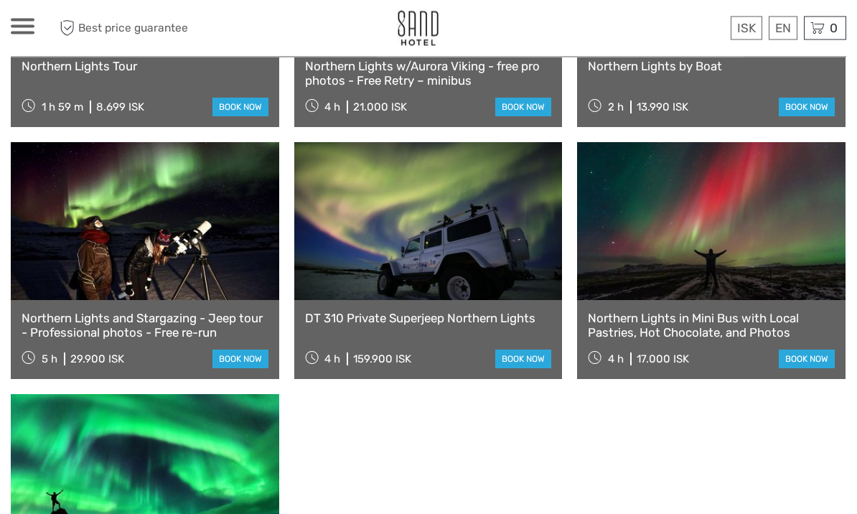
scroll to position [944, 0]
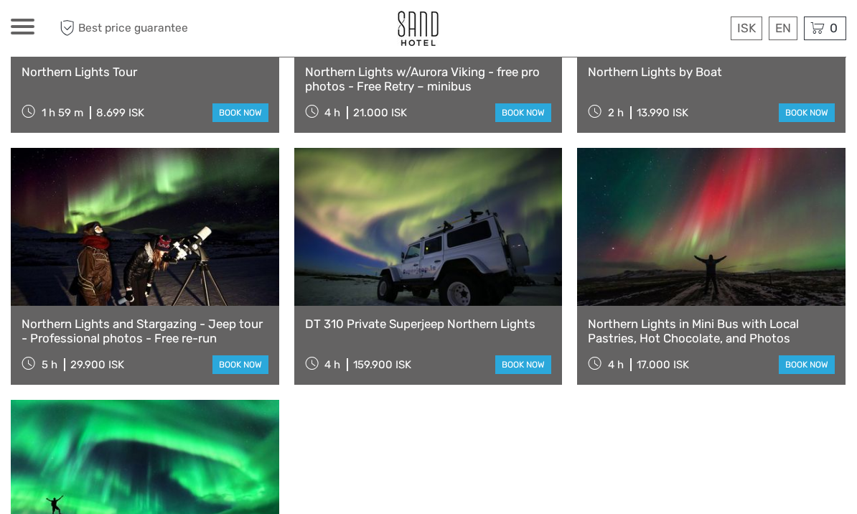
click at [481, 263] on link at bounding box center [428, 227] width 268 height 158
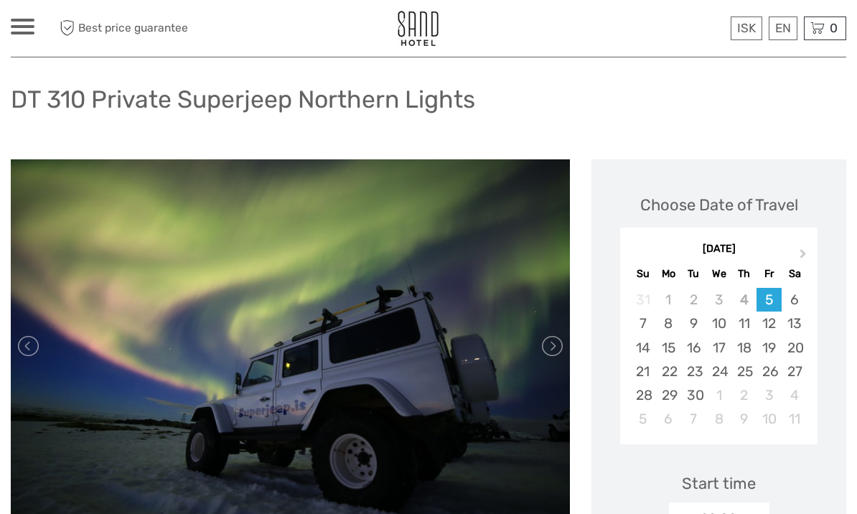
scroll to position [98, 0]
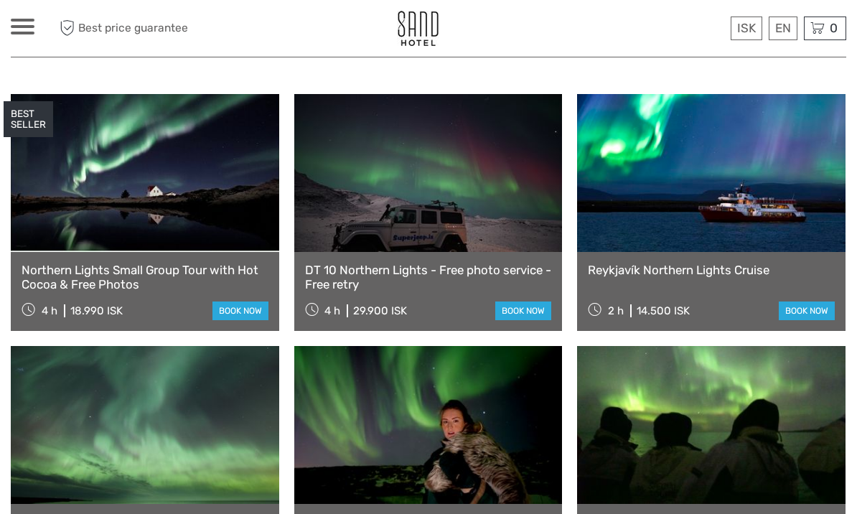
scroll to position [493, 0]
click at [515, 207] on link at bounding box center [428, 174] width 268 height 158
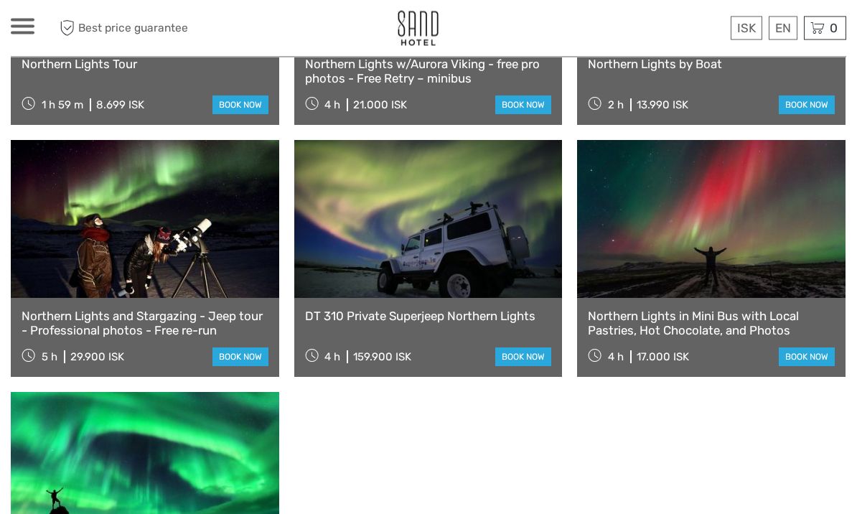
scroll to position [953, 0]
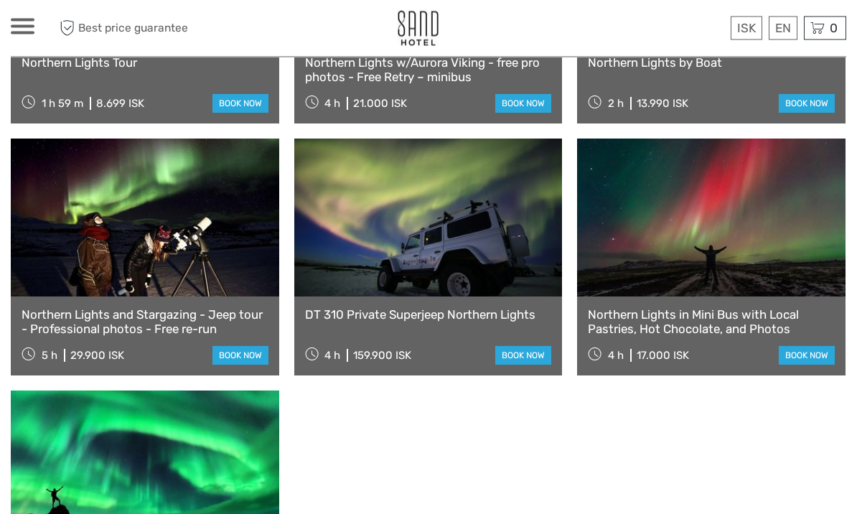
click at [84, 244] on link at bounding box center [145, 218] width 268 height 158
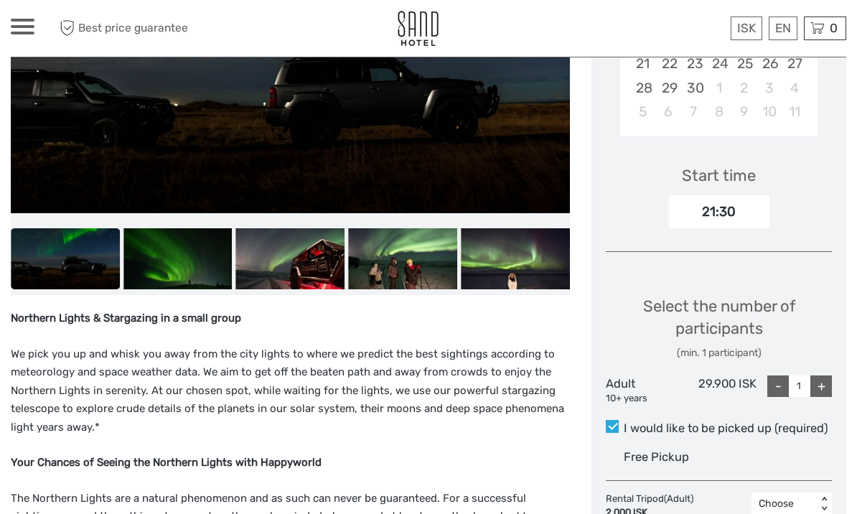
scroll to position [435, 0]
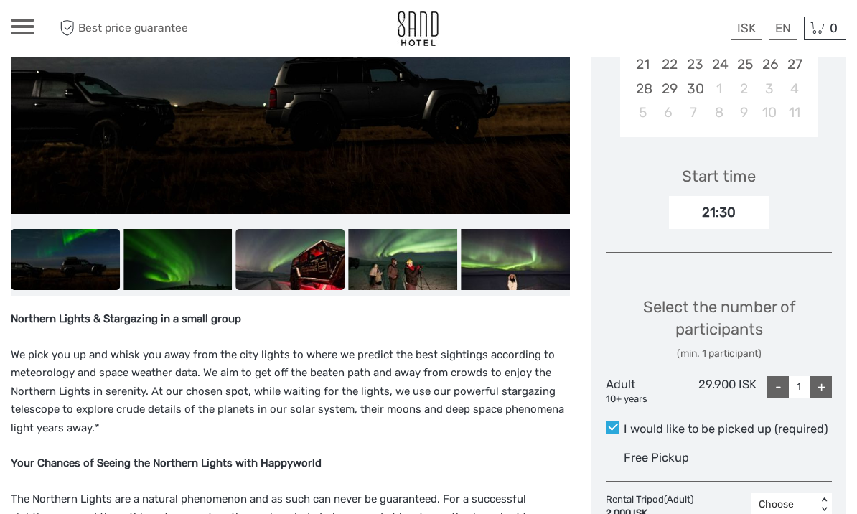
click at [316, 271] on img at bounding box center [290, 259] width 109 height 61
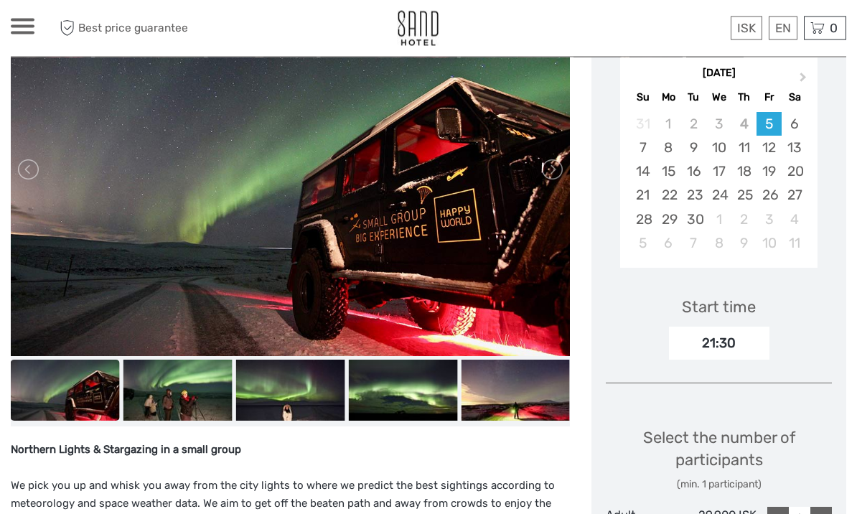
scroll to position [302, 0]
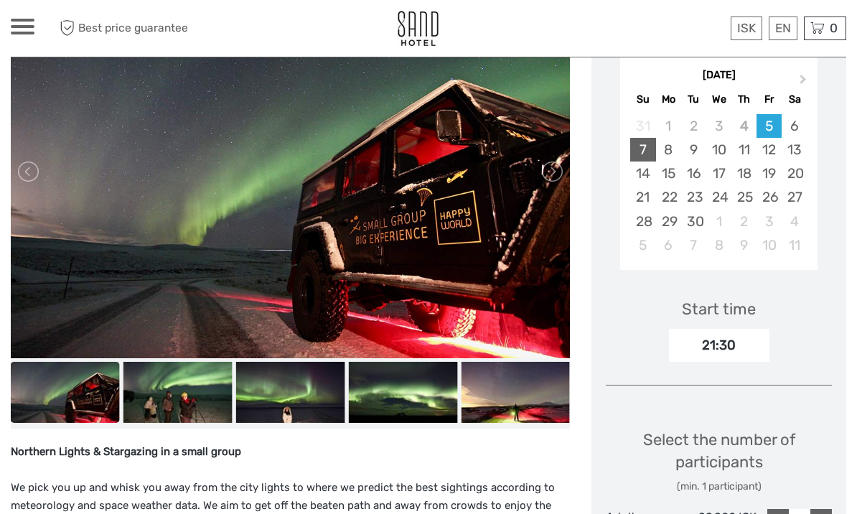
click at [642, 150] on div "7" at bounding box center [642, 150] width 25 height 24
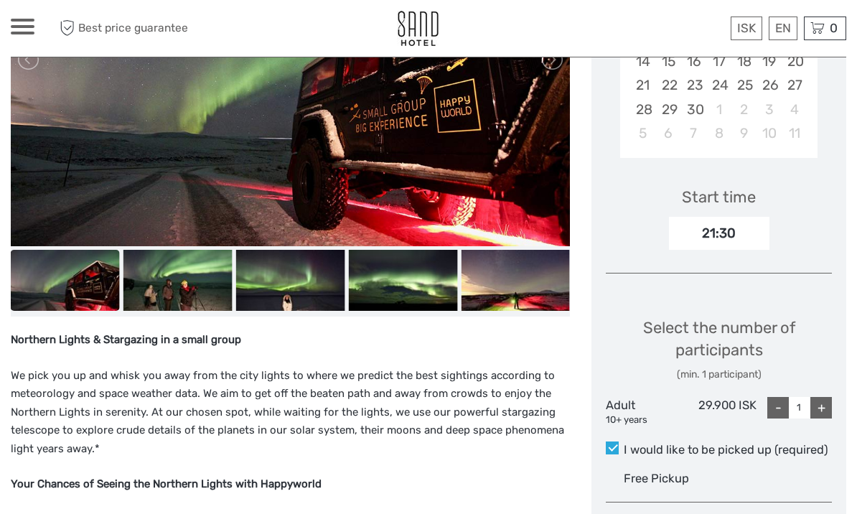
scroll to position [462, 0]
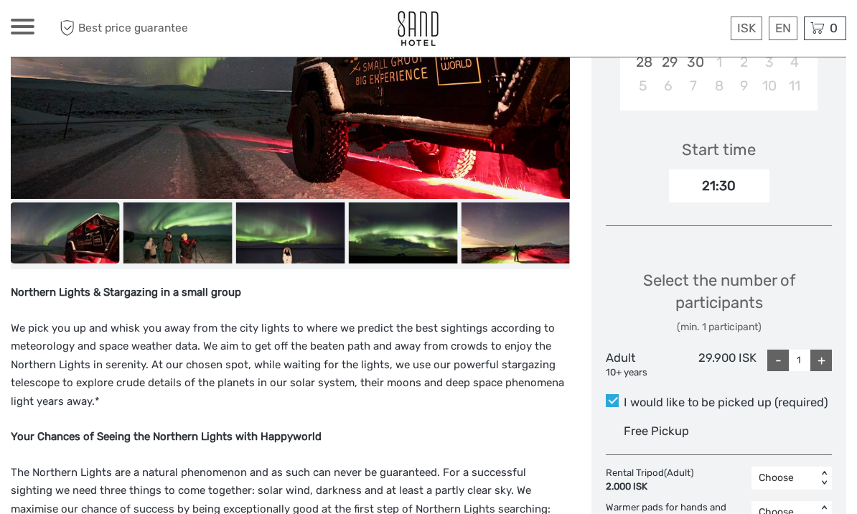
click at [830, 351] on div "+" at bounding box center [821, 361] width 22 height 22
click at [832, 352] on div "Choose Date of Travel Next Month September 2025 Su Mo Tu We Th Fr Sa 31 1 2 3 4…" at bounding box center [718, 268] width 255 height 885
click at [830, 350] on div "+" at bounding box center [821, 361] width 22 height 22
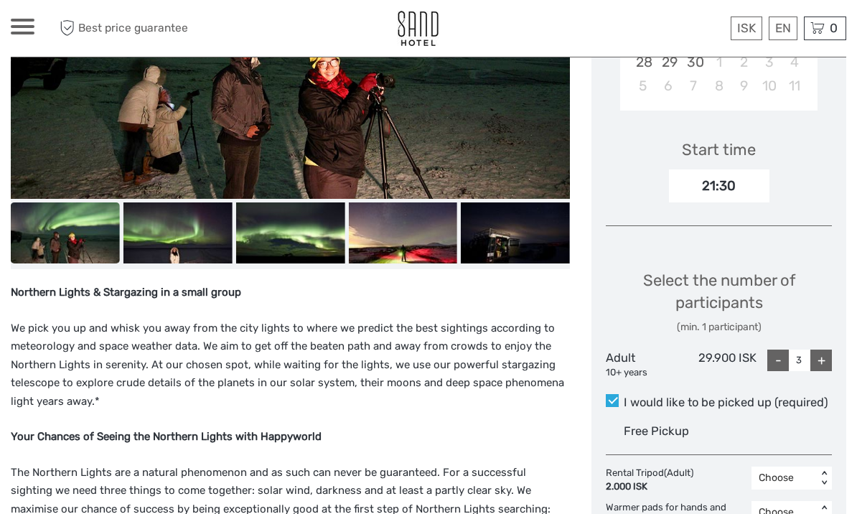
click at [828, 358] on div "+" at bounding box center [821, 361] width 22 height 22
type input "4"
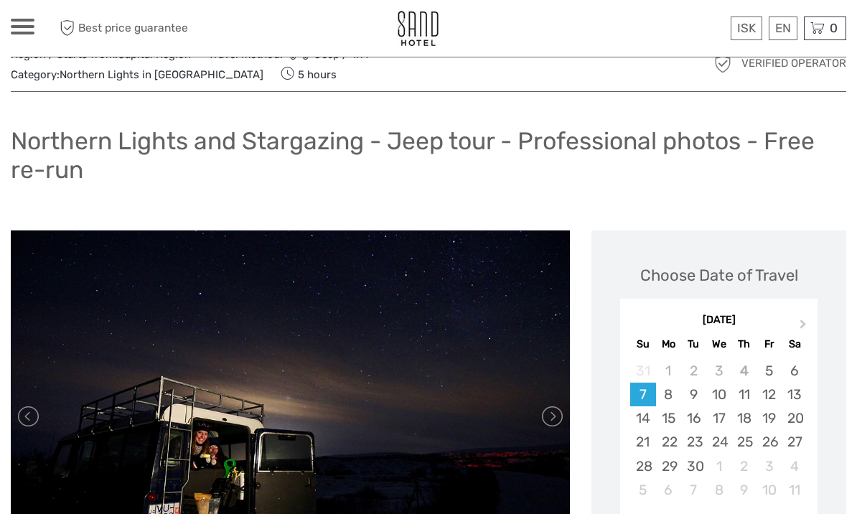
scroll to position [0, 0]
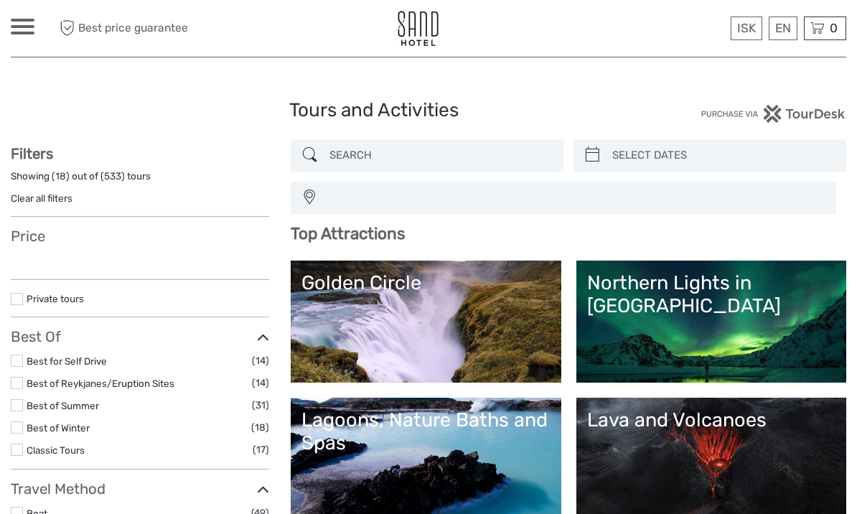
select select
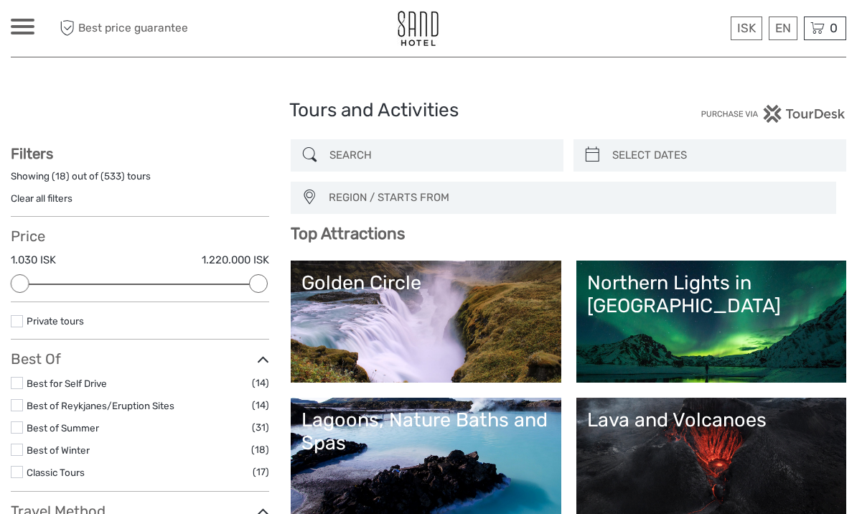
click at [773, 301] on link "Northern Lights in [GEOGRAPHIC_DATA]" at bounding box center [711, 321] width 248 height 100
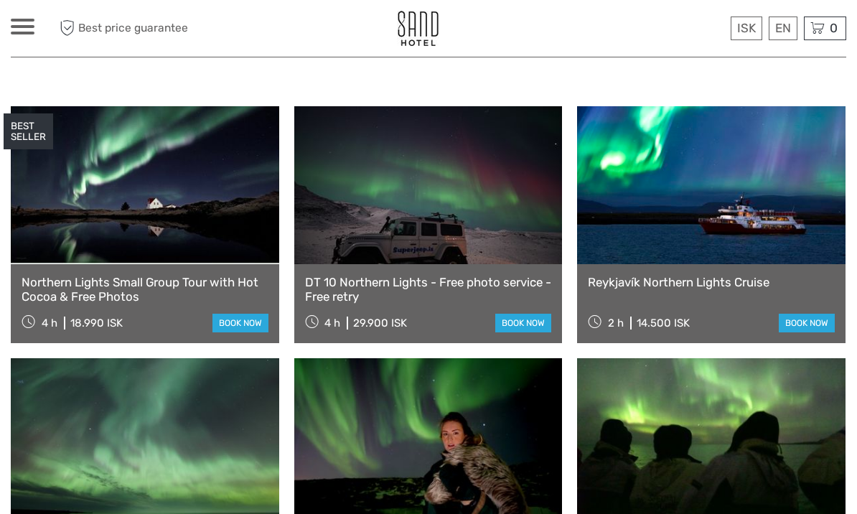
scroll to position [481, 0]
click at [226, 197] on link at bounding box center [145, 186] width 268 height 158
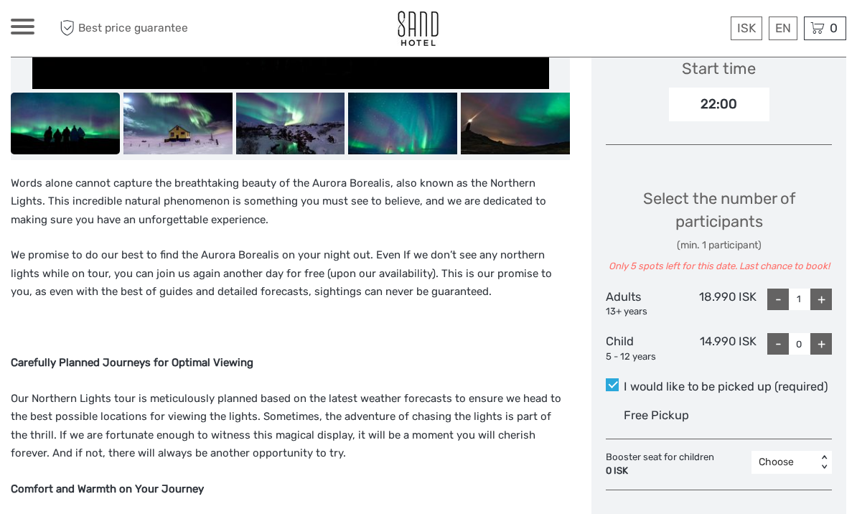
scroll to position [512, 0]
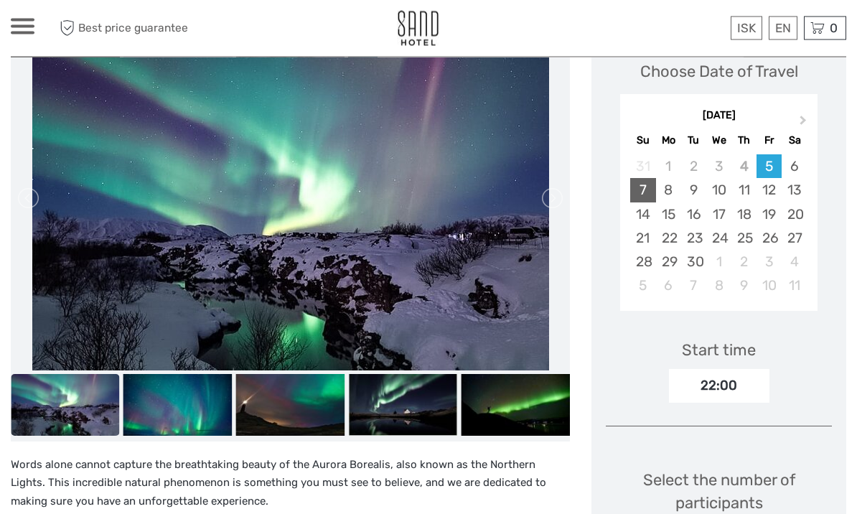
click at [651, 185] on div "7" at bounding box center [642, 191] width 25 height 24
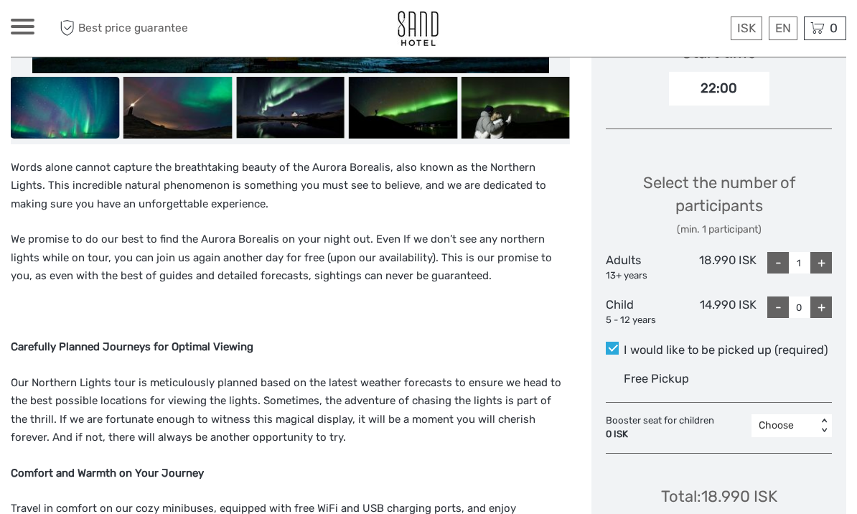
scroll to position [520, 0]
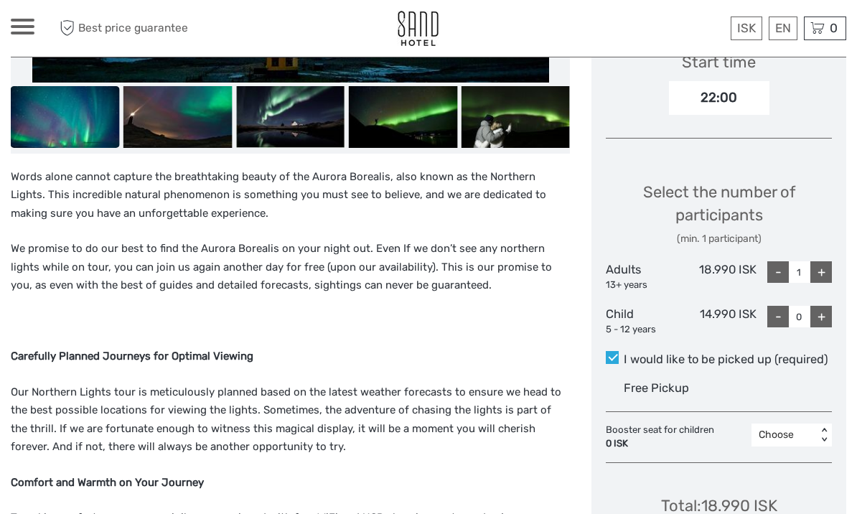
click at [824, 266] on div "+" at bounding box center [821, 272] width 22 height 22
click at [823, 266] on div "+" at bounding box center [821, 272] width 22 height 22
click at [827, 262] on div "+" at bounding box center [821, 272] width 22 height 22
click at [775, 266] on div "-" at bounding box center [778, 272] width 22 height 22
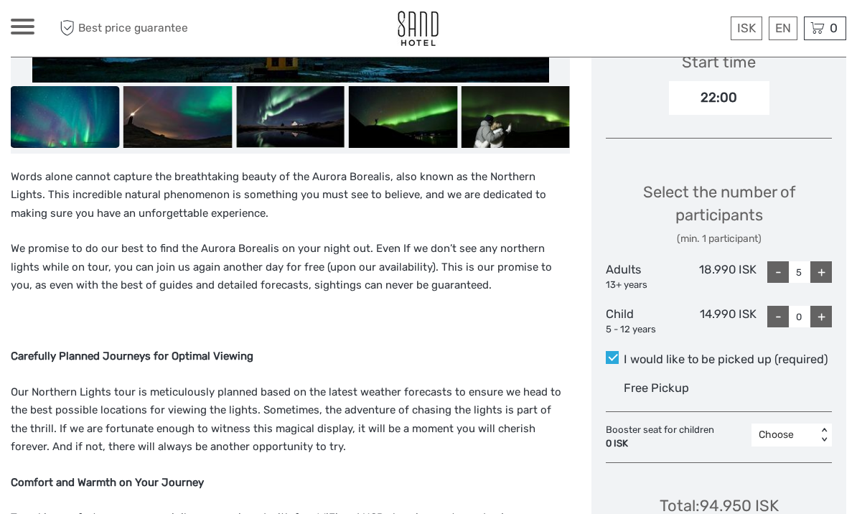
type input "4"
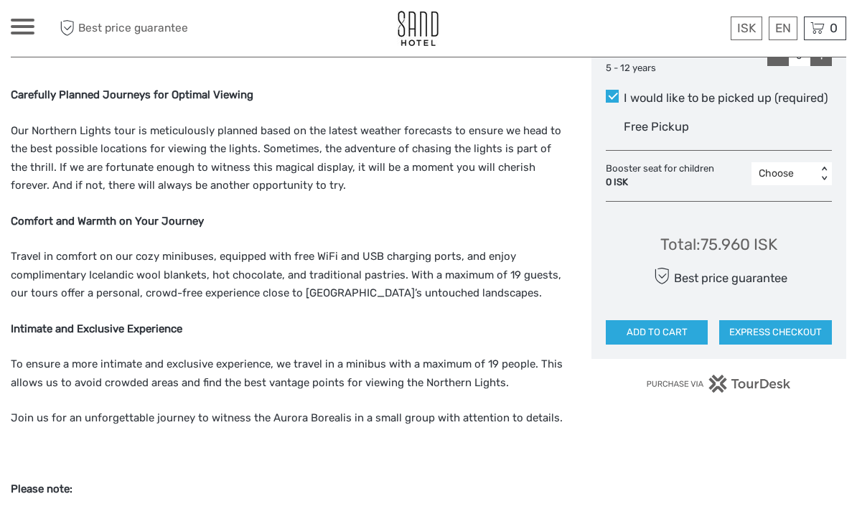
scroll to position [774, 0]
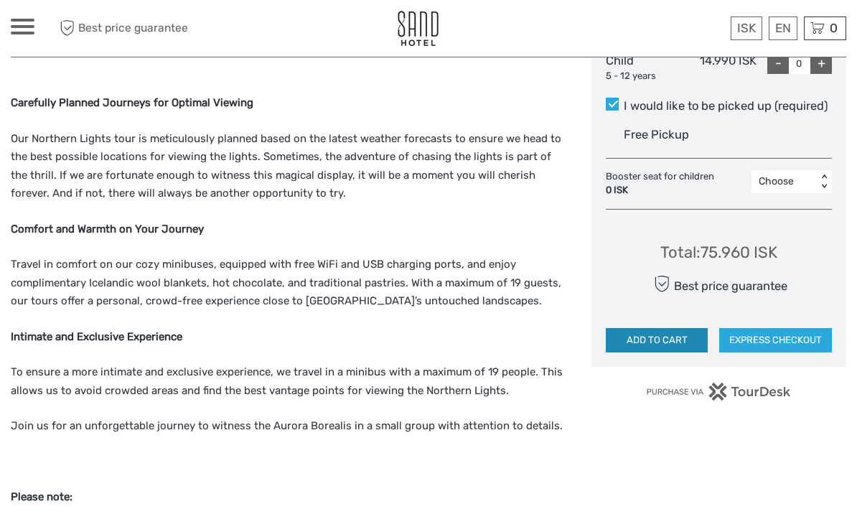
click at [695, 335] on button "ADD TO CART" at bounding box center [657, 340] width 102 height 24
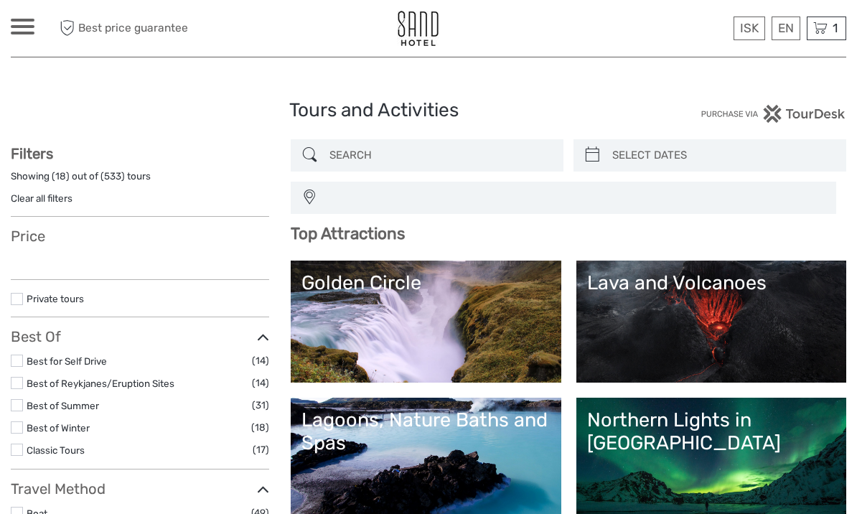
select select
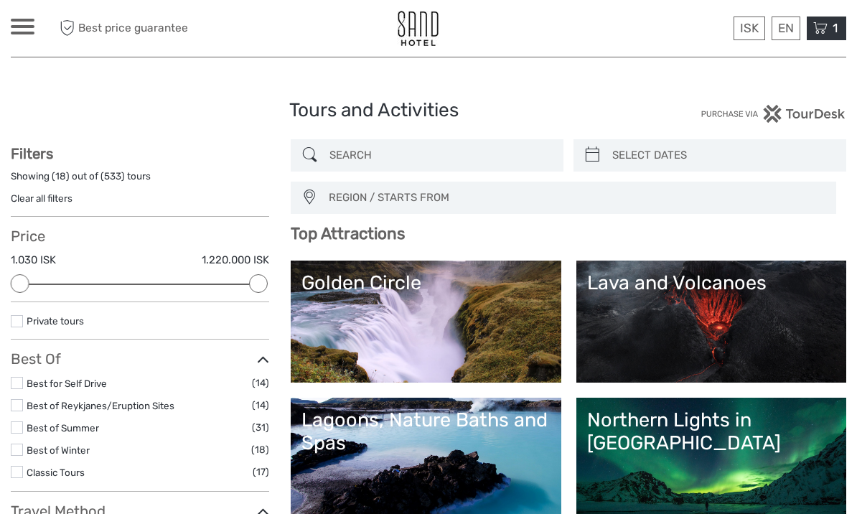
click at [829, 25] on div "1 Items Northern Lights Small Group Tour with Hot Cocoa & Free Photos 4x Adults…" at bounding box center [826, 29] width 39 height 24
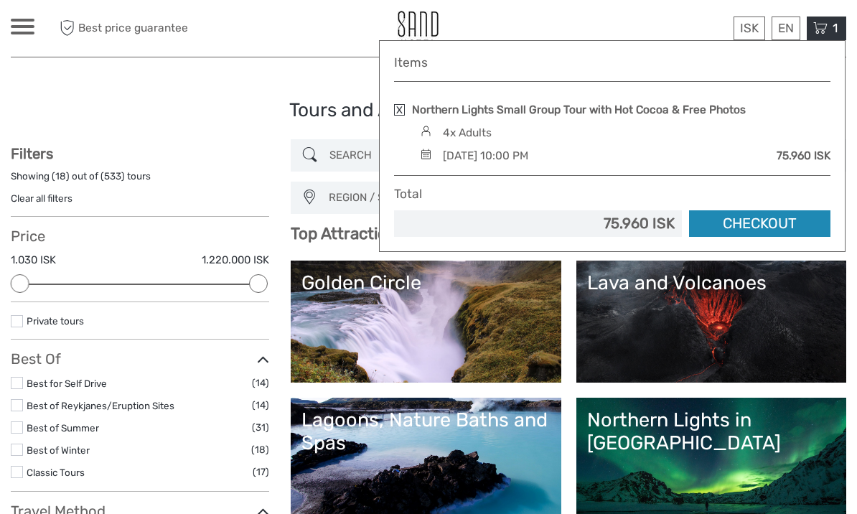
click at [800, 230] on link "Checkout" at bounding box center [759, 223] width 141 height 27
